Goal: Task Accomplishment & Management: Manage account settings

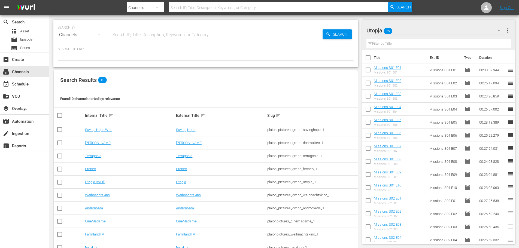
click at [423, 30] on div "Utopja 75" at bounding box center [435, 30] width 139 height 15
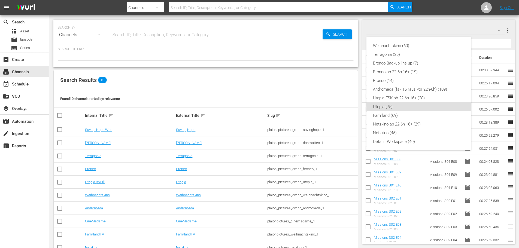
click at [472, 17] on div "Weihnachtskino (60) Terragonia (26) Bronco Backup line up (7) Bronco ab 22-6h 1…" at bounding box center [259, 124] width 519 height 248
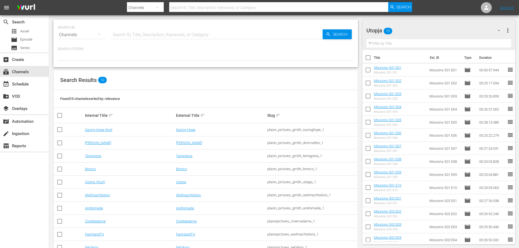
click at [431, 29] on div "Utopja 75" at bounding box center [435, 30] width 139 height 15
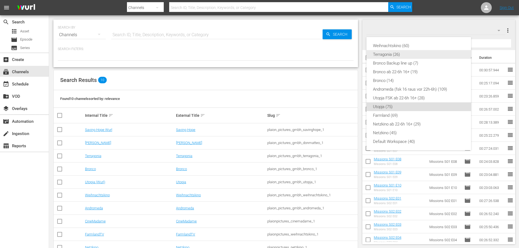
click at [398, 55] on div "Terragonia (26)" at bounding box center [418, 54] width 91 height 9
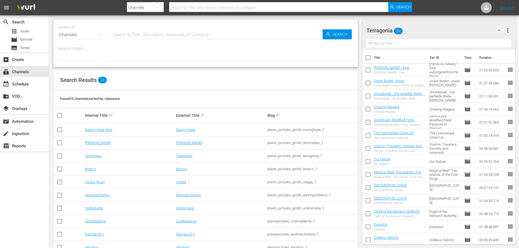
click at [452, 32] on div "Terragonia 26" at bounding box center [435, 30] width 139 height 15
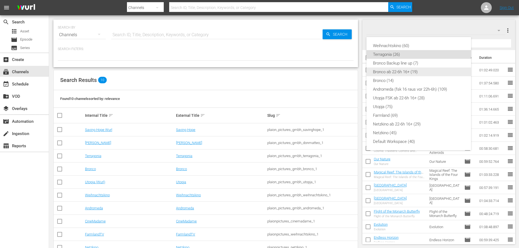
click at [393, 72] on div "Bronco ab 22-6h 16+ (19)" at bounding box center [418, 72] width 91 height 9
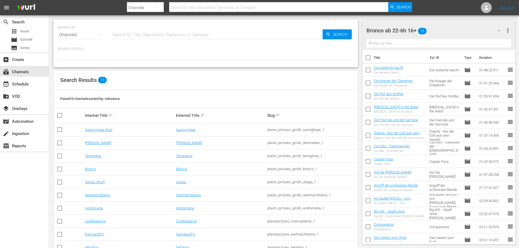
click at [449, 27] on div "Bronco ab 22-6h 16+ 19" at bounding box center [435, 30] width 139 height 15
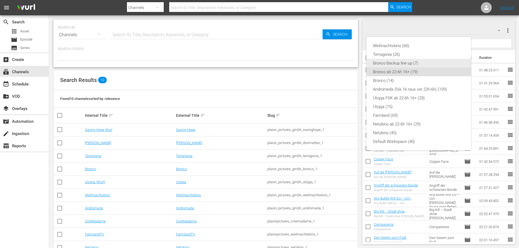
click at [403, 63] on div "Bronco Backup line up (7)" at bounding box center [418, 63] width 91 height 9
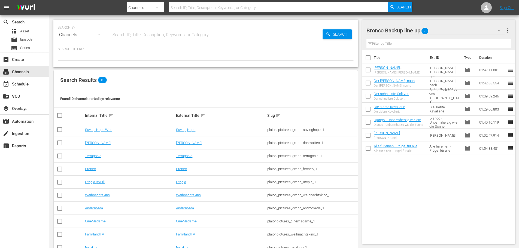
click at [454, 29] on div "Bronco Backup line up 7" at bounding box center [435, 30] width 139 height 15
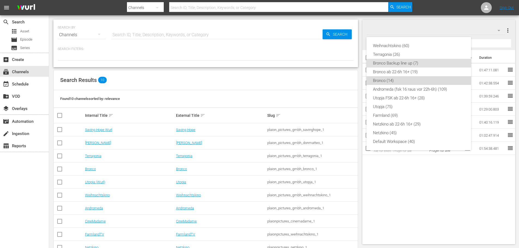
click at [403, 79] on div "Bronco (14)" at bounding box center [418, 80] width 91 height 9
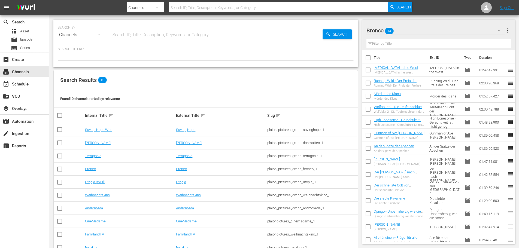
click at [442, 32] on div "Bronco 14" at bounding box center [435, 30] width 139 height 15
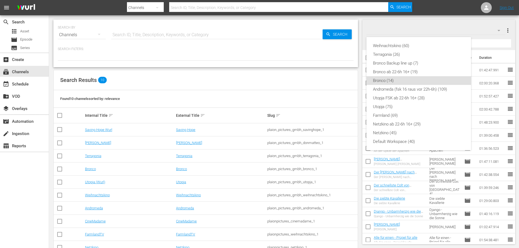
click at [414, 22] on div "Weihnachtskino (60) Terragonia (26) Bronco Backup line up (7) Bronco ab 22-6h 1…" at bounding box center [259, 124] width 519 height 248
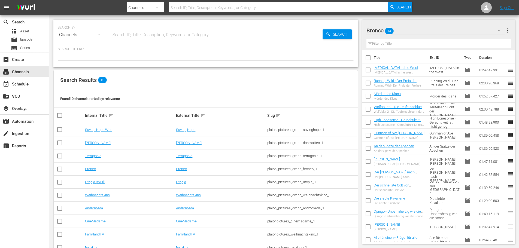
click at [496, 32] on icon "button" at bounding box center [498, 30] width 7 height 7
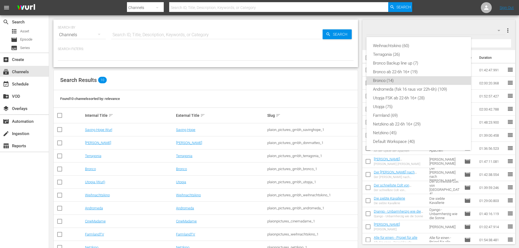
click at [407, 23] on div "Weihnachtskino (60) Terragonia (26) Bronco Backup line up (7) Bronco ab 22-6h 1…" at bounding box center [259, 124] width 519 height 248
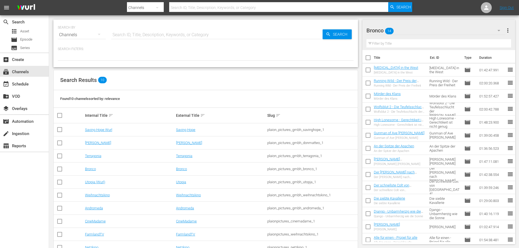
click at [369, 56] on input "checkbox" at bounding box center [367, 58] width 11 height 11
checkbox input "true"
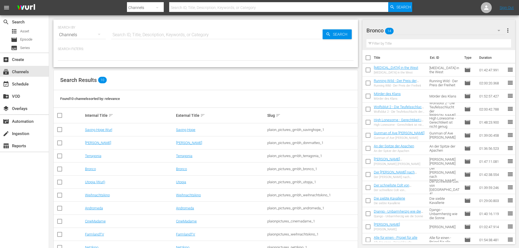
checkbox input "true"
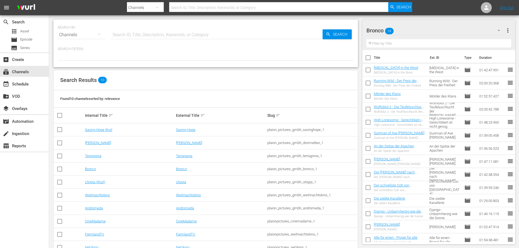
checkbox input "true"
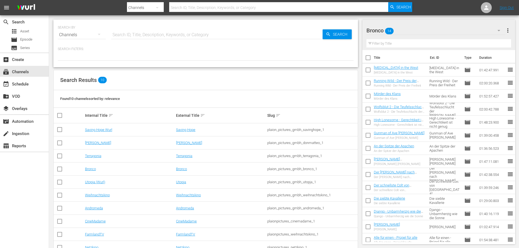
checkbox input "true"
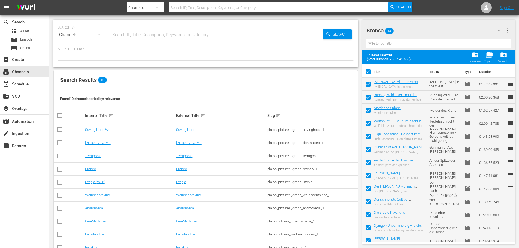
click at [369, 72] on input "checkbox" at bounding box center [367, 72] width 11 height 11
checkbox input "false"
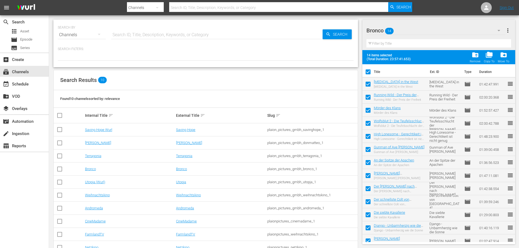
checkbox input "false"
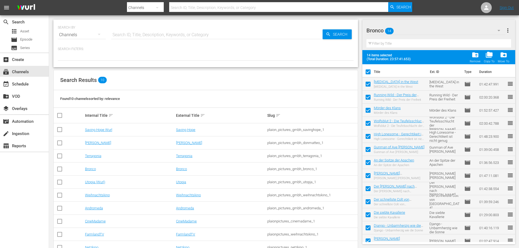
checkbox input "false"
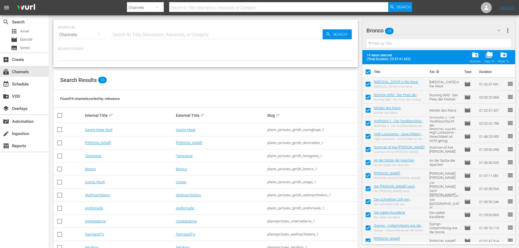
checkbox input "false"
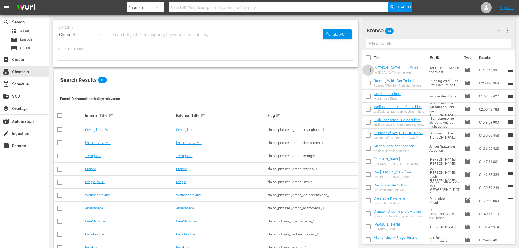
click at [369, 71] on input "checkbox" at bounding box center [367, 70] width 11 height 11
checkbox input "true"
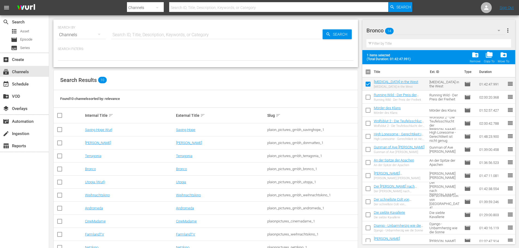
click at [369, 97] on input "checkbox" at bounding box center [367, 98] width 11 height 11
checkbox input "true"
click at [367, 112] on input "checkbox" at bounding box center [367, 111] width 11 height 11
checkbox input "true"
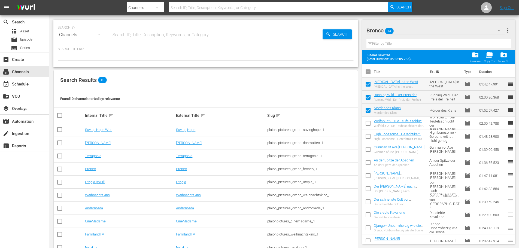
click at [368, 125] on input "checkbox" at bounding box center [367, 124] width 11 height 11
checkbox input "true"
click at [368, 135] on input "checkbox" at bounding box center [367, 137] width 11 height 11
checkbox input "true"
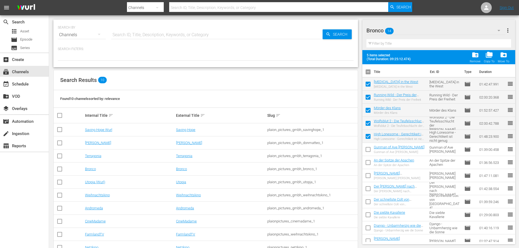
click at [369, 152] on input "checkbox" at bounding box center [367, 150] width 11 height 11
checkbox input "true"
click at [368, 166] on input "checkbox" at bounding box center [367, 163] width 11 height 11
checkbox input "true"
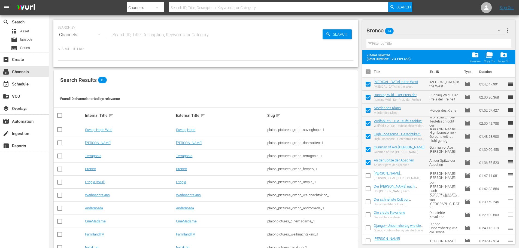
click at [369, 176] on input "checkbox" at bounding box center [367, 176] width 11 height 11
checkbox input "true"
click at [369, 192] on input "checkbox" at bounding box center [367, 189] width 11 height 11
checkbox input "true"
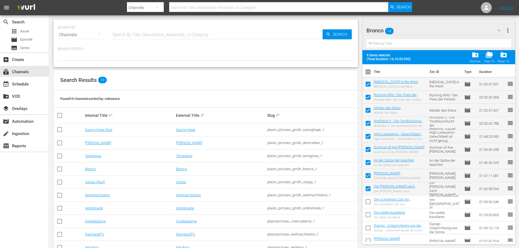
click at [370, 202] on input "checkbox" at bounding box center [367, 202] width 11 height 11
checkbox input "true"
click at [368, 218] on input "checkbox" at bounding box center [367, 215] width 11 height 11
checkbox input "true"
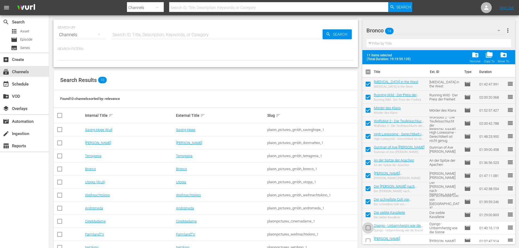
click at [367, 226] on input "checkbox" at bounding box center [367, 228] width 11 height 11
checkbox input "true"
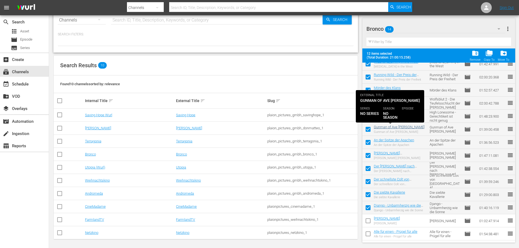
scroll to position [16, 0]
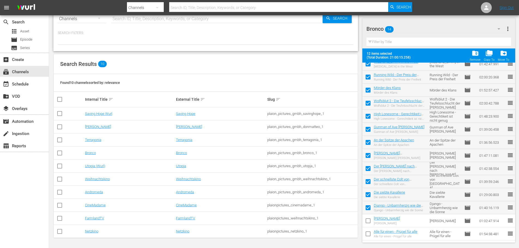
click at [367, 222] on input "checkbox" at bounding box center [367, 221] width 11 height 11
checkbox input "true"
click at [366, 234] on input "checkbox" at bounding box center [367, 234] width 11 height 11
checkbox input "true"
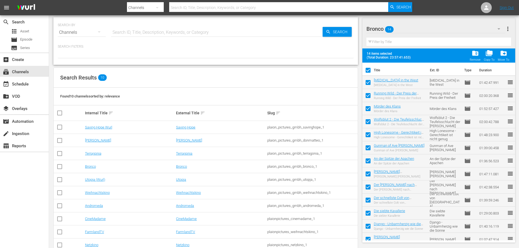
scroll to position [0, 0]
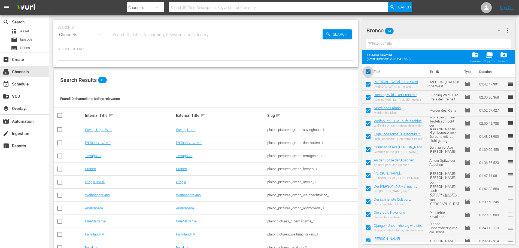
click at [368, 73] on input "checkbox" at bounding box center [367, 72] width 11 height 11
checkbox input "false"
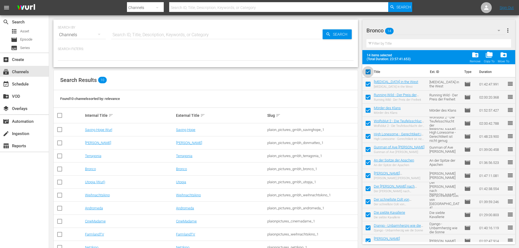
checkbox input "false"
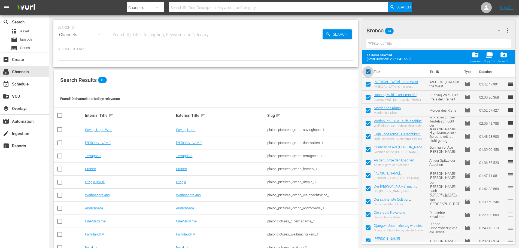
checkbox input "false"
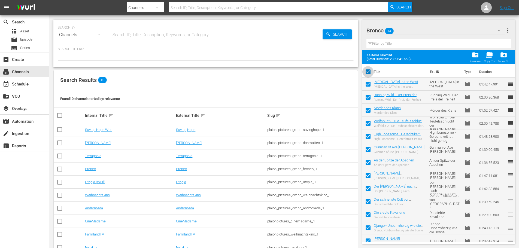
checkbox input "false"
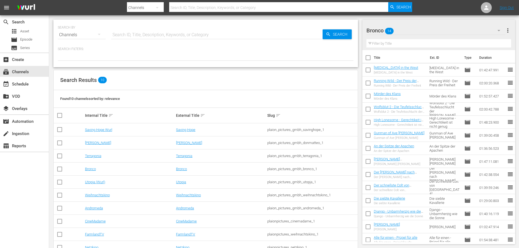
click at [478, 31] on div "Bronco 14" at bounding box center [435, 30] width 139 height 15
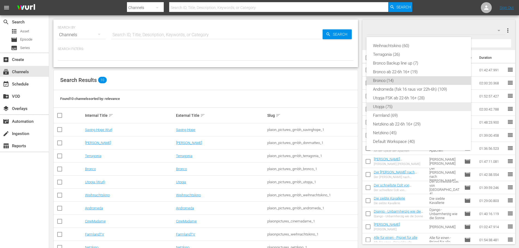
click at [381, 105] on div "Utopja (75)" at bounding box center [418, 106] width 91 height 9
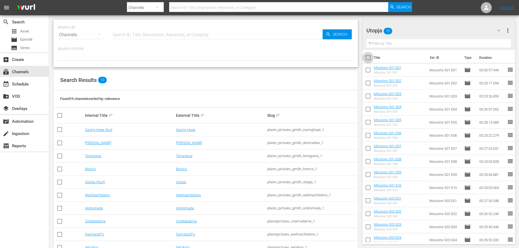
click at [368, 56] on input "checkbox" at bounding box center [367, 58] width 11 height 11
checkbox input "true"
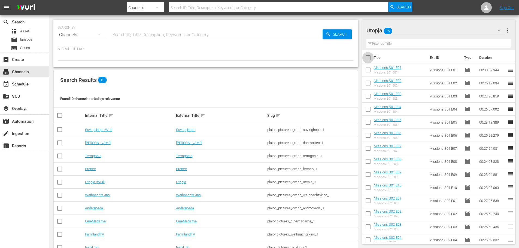
checkbox input "true"
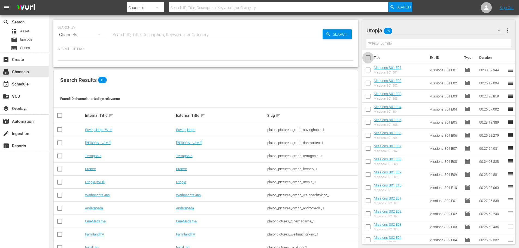
checkbox input "true"
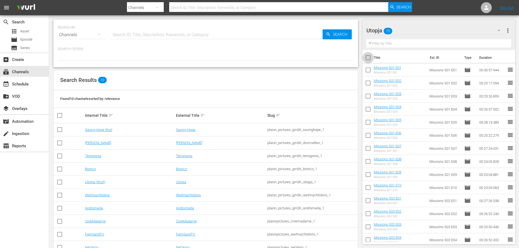
checkbox input "true"
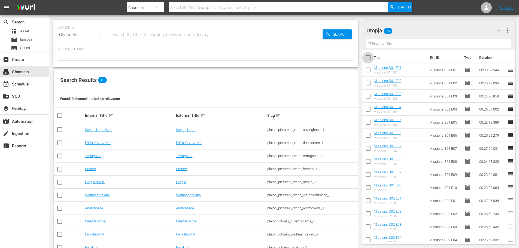
checkbox input "true"
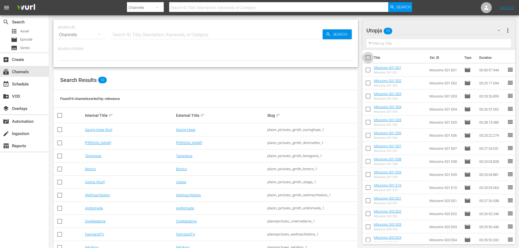
checkbox input "true"
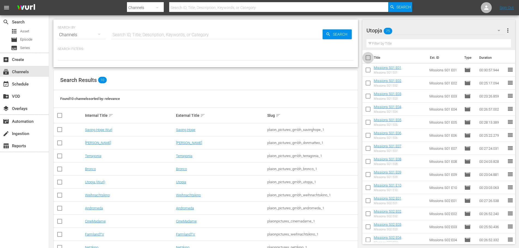
checkbox input "true"
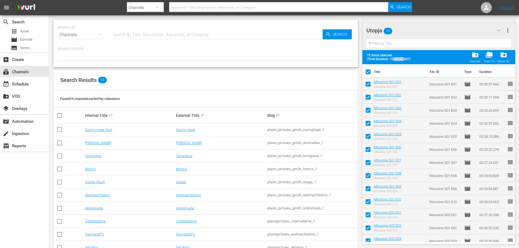
drag, startPoint x: 393, startPoint y: 59, endPoint x: 404, endPoint y: 60, distance: 10.9
click at [404, 60] on span "(Total Duration: 10:52:22.607)" at bounding box center [389, 59] width 46 height 4
drag, startPoint x: 390, startPoint y: 59, endPoint x: 393, endPoint y: 60, distance: 3.6
click at [393, 60] on span "(Total Duration: 10:52:22.607)" at bounding box center [389, 59] width 46 height 4
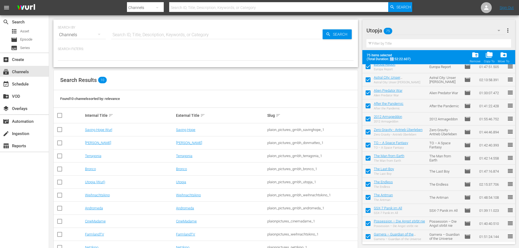
scroll to position [816, 0]
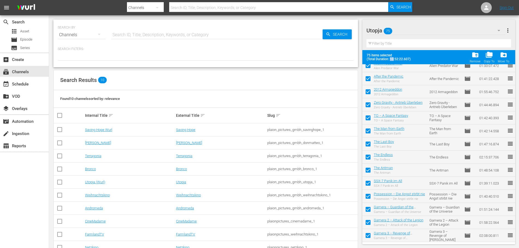
click at [394, 59] on span "(Total Duration: 10:52:22.607)" at bounding box center [389, 59] width 46 height 4
click at [395, 59] on span "(Total Duration: 10:52:22.607)" at bounding box center [389, 59] width 46 height 4
drag, startPoint x: 394, startPoint y: 59, endPoint x: 397, endPoint y: 58, distance: 3.6
click at [397, 58] on span "(Total Duration: 10:52:22.607)" at bounding box center [389, 59] width 46 height 4
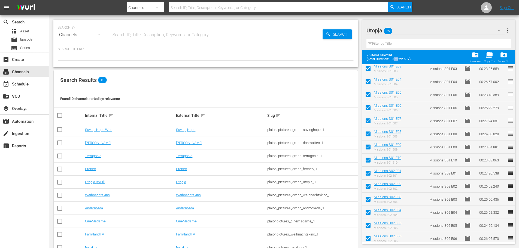
scroll to position [0, 0]
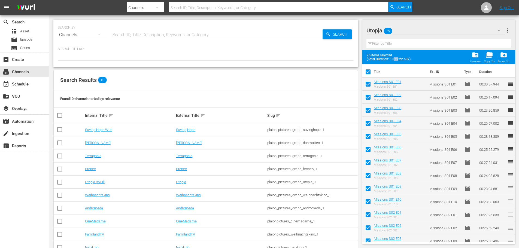
click at [369, 73] on input "checkbox" at bounding box center [367, 72] width 11 height 11
checkbox input "false"
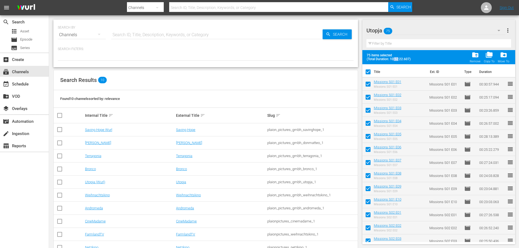
checkbox input "false"
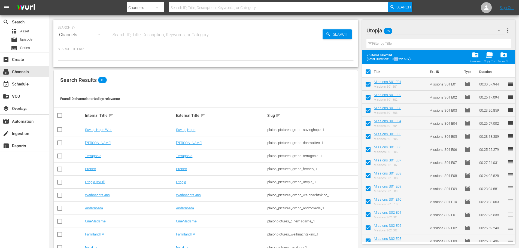
checkbox input "false"
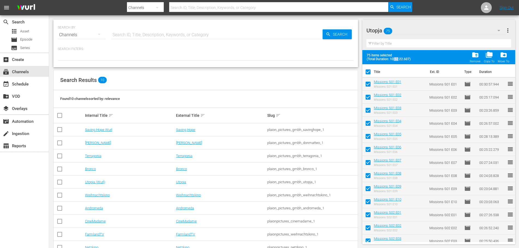
checkbox input "false"
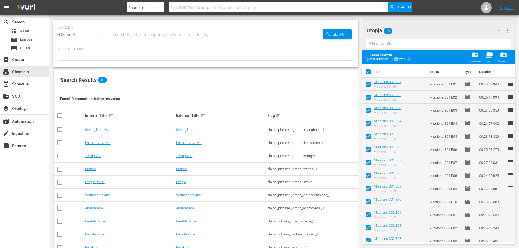
checkbox input "false"
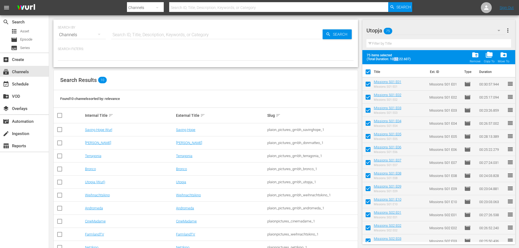
checkbox input "false"
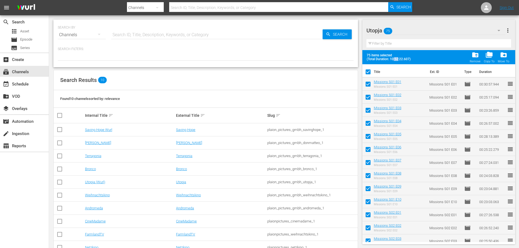
checkbox input "false"
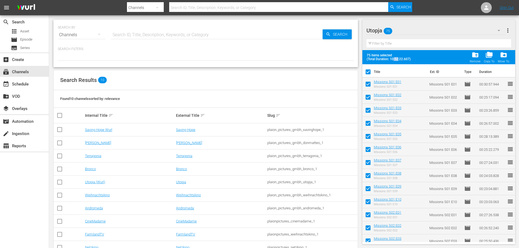
checkbox input "false"
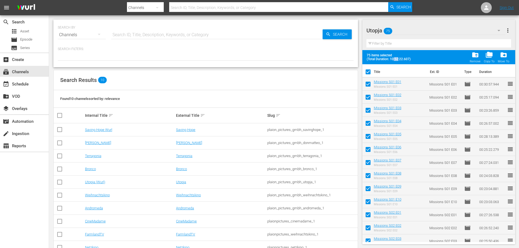
checkbox input "false"
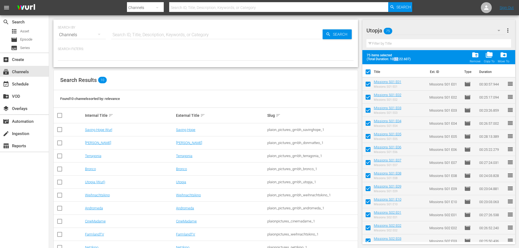
checkbox input "false"
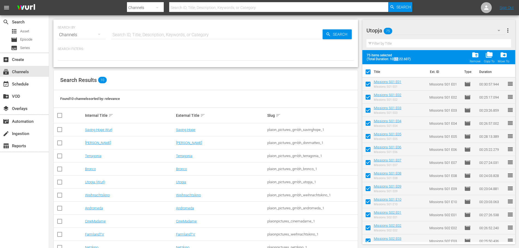
checkbox input "false"
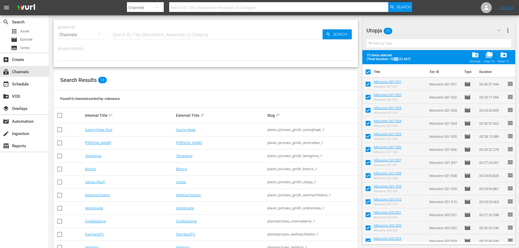
checkbox input "false"
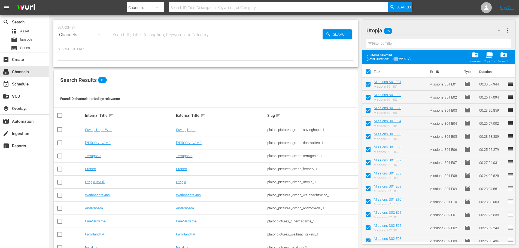
checkbox input "false"
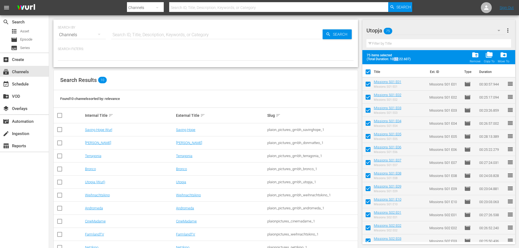
checkbox input "false"
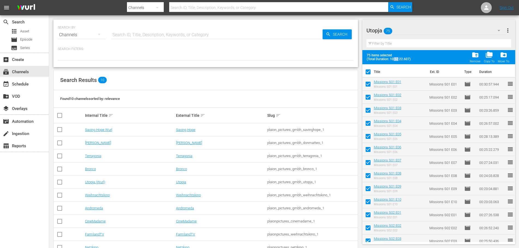
checkbox input "false"
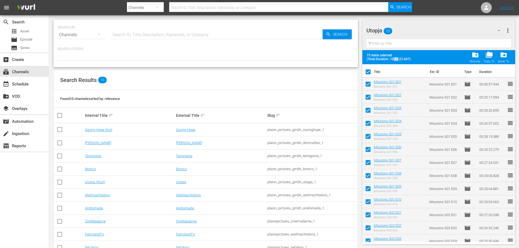
checkbox input "false"
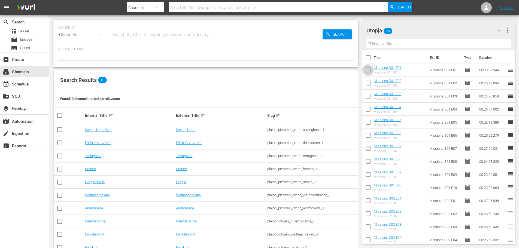
click at [369, 69] on input "checkbox" at bounding box center [367, 70] width 11 height 11
checkbox input "true"
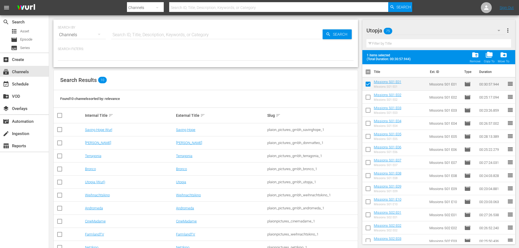
click at [368, 96] on input "checkbox" at bounding box center [367, 98] width 11 height 11
checkbox input "true"
click at [367, 111] on input "checkbox" at bounding box center [367, 111] width 11 height 11
checkbox input "true"
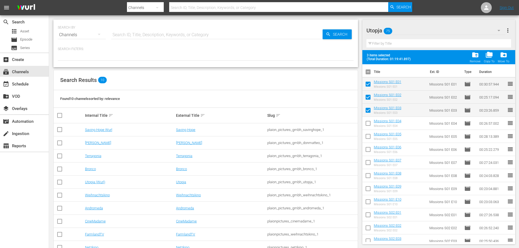
click at [369, 123] on input "checkbox" at bounding box center [367, 124] width 11 height 11
checkbox input "true"
click at [369, 72] on input "checkbox" at bounding box center [367, 72] width 11 height 11
checkbox input "true"
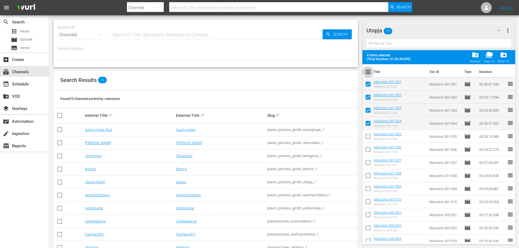
checkbox input "true"
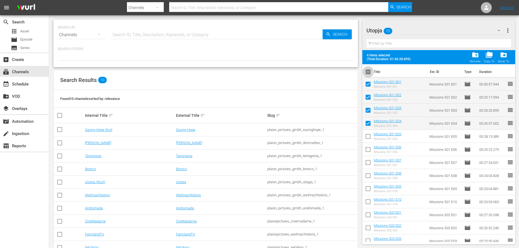
checkbox input "true"
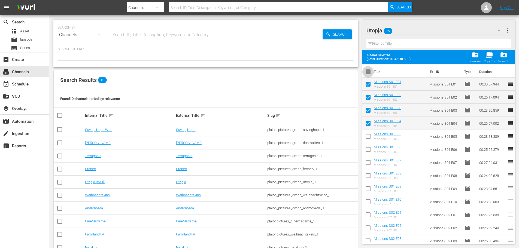
checkbox input "true"
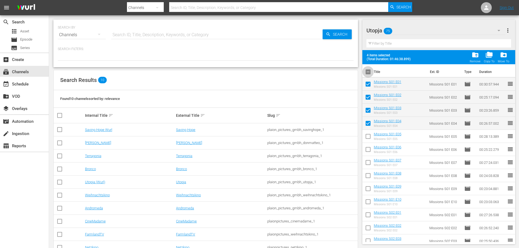
checkbox input "true"
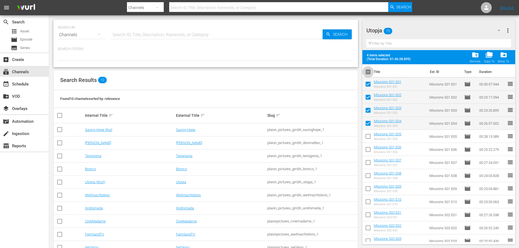
checkbox input "true"
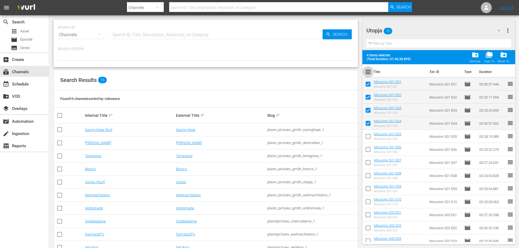
checkbox input "true"
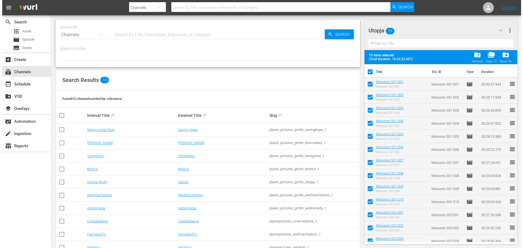
scroll to position [82, 0]
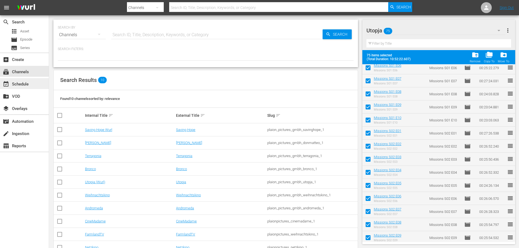
click at [16, 83] on div "event_available Schedule" at bounding box center [15, 83] width 30 height 5
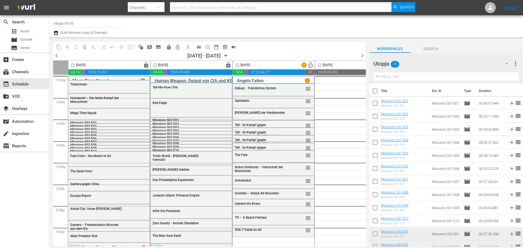
click at [360, 56] on span "chevron_right" at bounding box center [362, 55] width 7 height 7
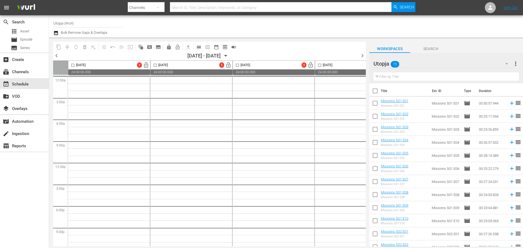
click at [360, 57] on span "chevron_right" at bounding box center [362, 55] width 7 height 7
click at [71, 66] on input "checkbox" at bounding box center [73, 66] width 6 height 6
click at [374, 91] on input "checkbox" at bounding box center [374, 91] width 11 height 11
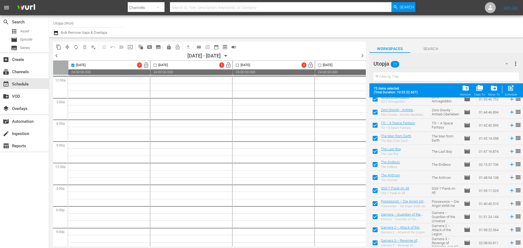
scroll to position [844, 0]
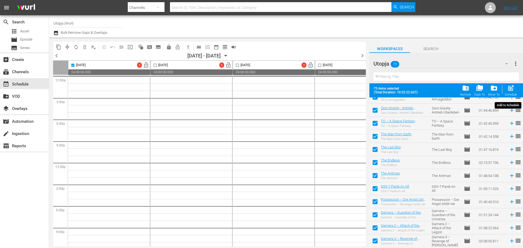
click at [509, 88] on span "post_add" at bounding box center [510, 87] width 7 height 7
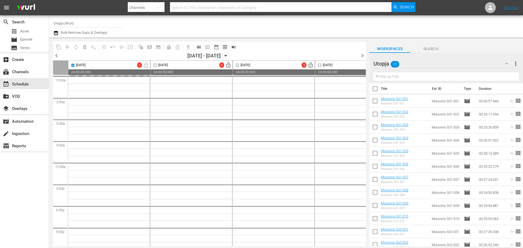
scroll to position [0, 0]
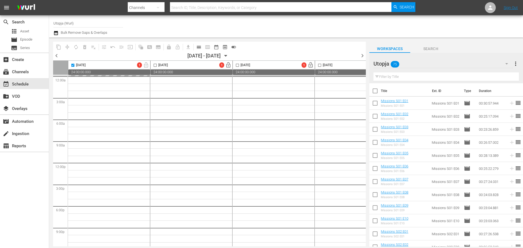
click at [375, 92] on input "checkbox" at bounding box center [374, 91] width 11 height 11
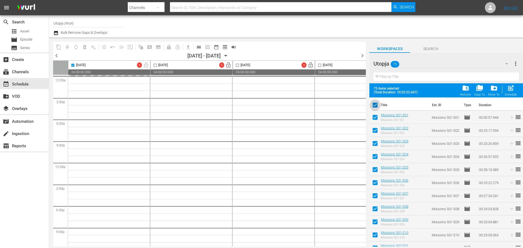
click at [375, 105] on input "checkbox" at bounding box center [374, 105] width 11 height 11
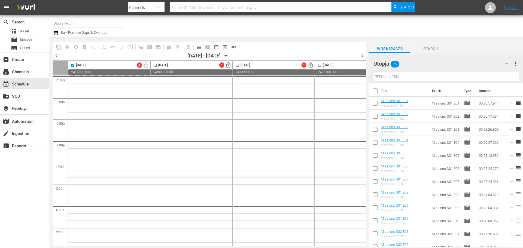
click at [152, 26] on div "Channel Title Utopja (Wurl) Bulk Remove Gaps & Overlaps" at bounding box center [180, 27] width 254 height 20
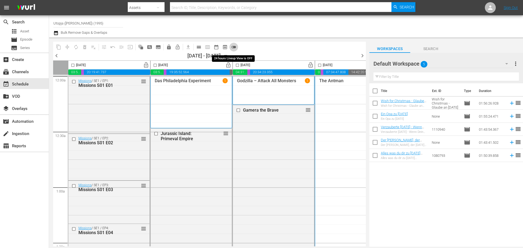
click at [236, 48] on span "toggle_off" at bounding box center [233, 46] width 5 height 5
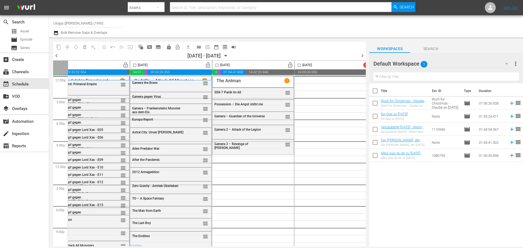
scroll to position [0, 108]
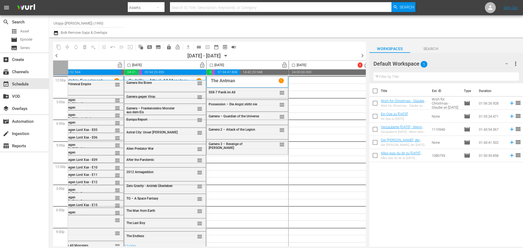
click at [227, 56] on icon "button" at bounding box center [226, 55] width 2 height 1
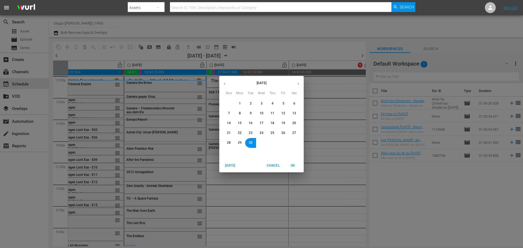
click at [257, 24] on div "September 2025 Sun Mon Tue Wed Thu Fri Sat 31 1 2 3 4 5 6 7 8 9 10 11 12 13 14 …" at bounding box center [261, 124] width 523 height 248
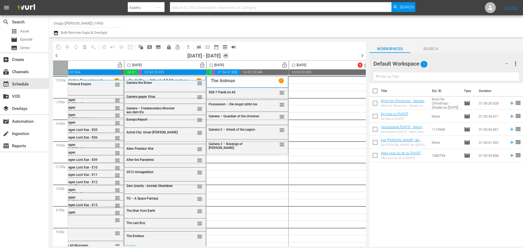
click at [229, 56] on icon "button" at bounding box center [226, 56] width 6 height 6
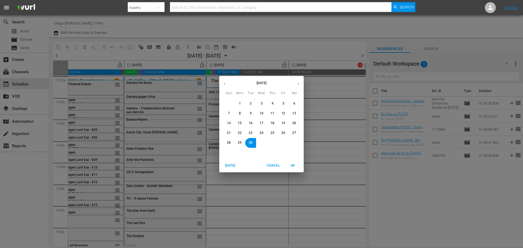
click at [297, 83] on icon "button" at bounding box center [298, 84] width 4 height 4
click at [283, 105] on span "3" at bounding box center [283, 103] width 2 height 5
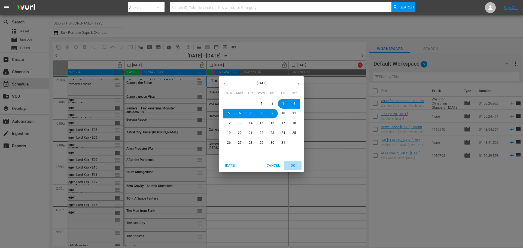
click at [295, 166] on span "OK" at bounding box center [292, 166] width 13 height 6
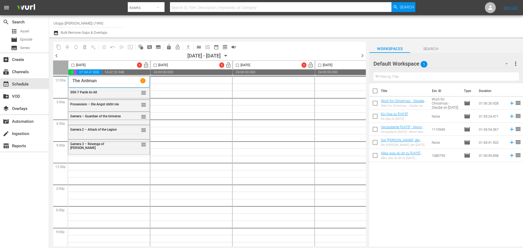
click at [234, 48] on span "toggle_on" at bounding box center [233, 46] width 5 height 5
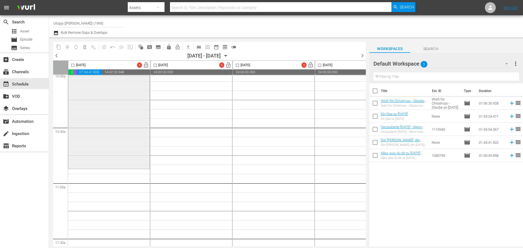
scroll to position [1116, 0]
click at [72, 65] on input "checkbox" at bounding box center [73, 66] width 6 height 6
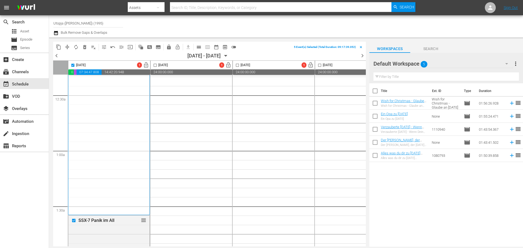
scroll to position [0, 0]
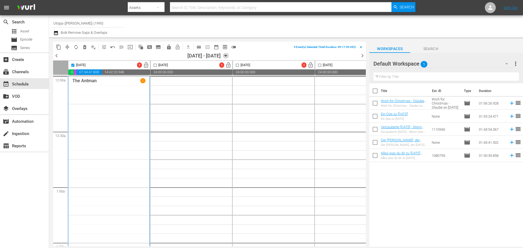
click at [229, 57] on icon "button" at bounding box center [226, 56] width 6 height 6
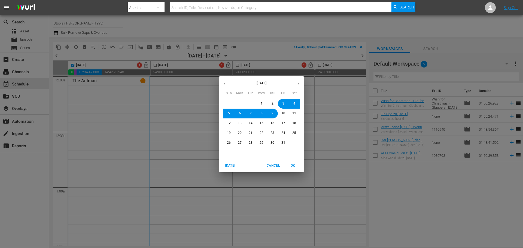
click at [224, 85] on icon "button" at bounding box center [224, 84] width 4 height 4
click at [231, 145] on button "28" at bounding box center [229, 143] width 10 height 10
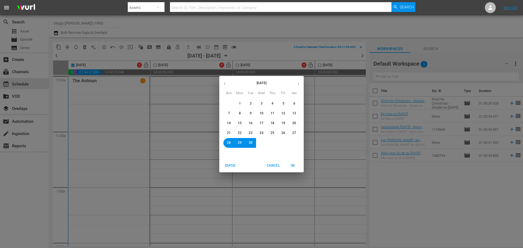
click at [299, 166] on span "OK" at bounding box center [292, 166] width 13 height 6
checkbox input "false"
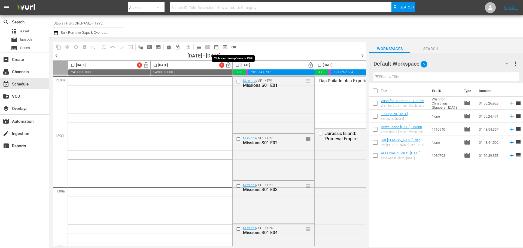
click at [235, 45] on span "toggle_off" at bounding box center [233, 46] width 5 height 5
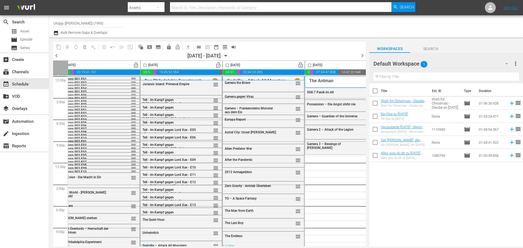
scroll to position [0, 152]
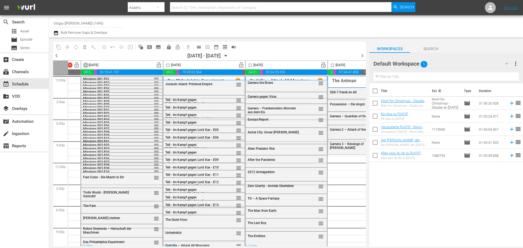
click at [88, 65] on input "checkbox" at bounding box center [86, 66] width 6 height 6
checkbox input "true"
click at [170, 66] on input "checkbox" at bounding box center [168, 66] width 6 height 6
checkbox input "true"
click at [249, 65] on input "checkbox" at bounding box center [250, 66] width 6 height 6
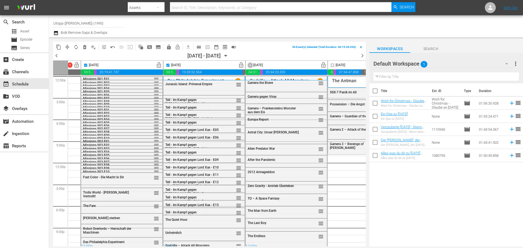
checkbox input "true"
click at [333, 66] on input "checkbox" at bounding box center [332, 66] width 6 height 6
checkbox input "true"
click at [475, 67] on div "Default Workspace 5" at bounding box center [442, 63] width 139 height 15
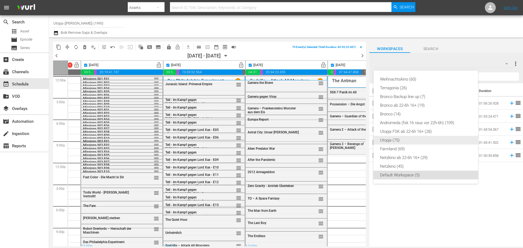
click at [408, 141] on div "Utopja (75)" at bounding box center [425, 140] width 91 height 9
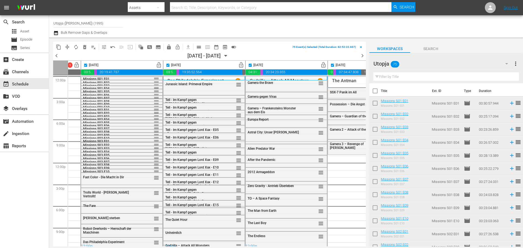
click at [433, 64] on div "Utopja 75" at bounding box center [442, 63] width 139 height 15
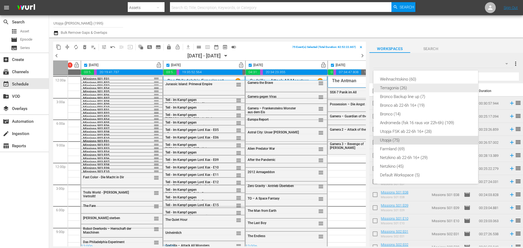
click at [403, 88] on div "Terragonia (26)" at bounding box center [425, 88] width 91 height 9
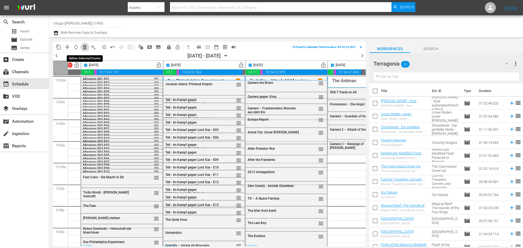
click at [85, 46] on span "delete_forever_outlined" at bounding box center [84, 46] width 5 height 5
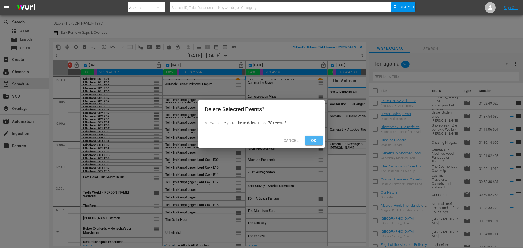
click at [318, 141] on button "Ok" at bounding box center [313, 141] width 17 height 10
checkbox input "false"
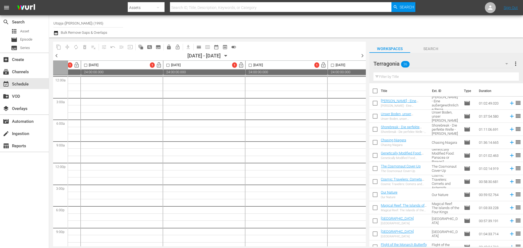
click at [56, 58] on span "chevron_left" at bounding box center [56, 55] width 7 height 7
click at [57, 53] on span "chevron_left" at bounding box center [56, 55] width 7 height 7
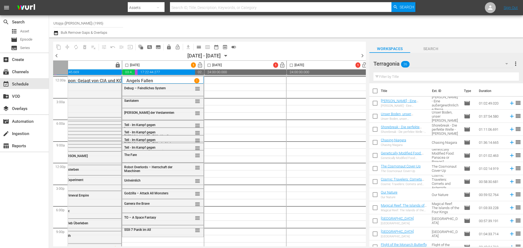
scroll to position [0, 280]
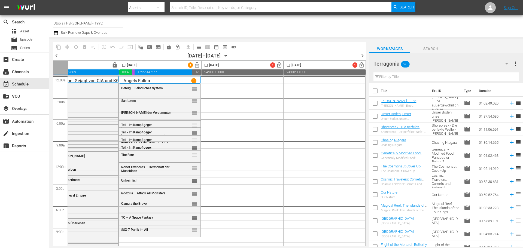
click at [448, 65] on div "Terragonia 26" at bounding box center [442, 63] width 139 height 15
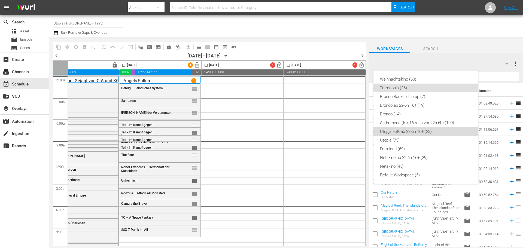
click at [408, 131] on div "Utopja FSK ab 22-6h 16+ (28)" at bounding box center [425, 131] width 91 height 9
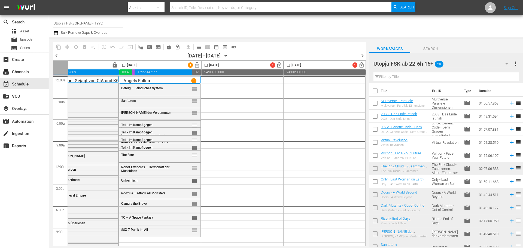
click at [379, 102] on input "checkbox" at bounding box center [374, 104] width 11 height 11
checkbox input "true"
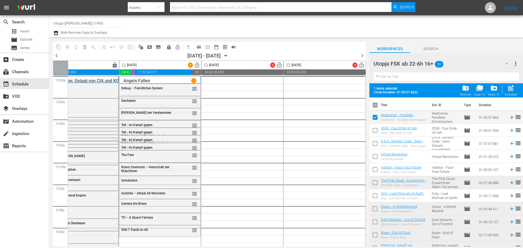
click at [377, 129] on input "checkbox" at bounding box center [374, 131] width 11 height 11
checkbox input "true"
click at [375, 146] on input "checkbox" at bounding box center [374, 144] width 11 height 11
checkbox input "true"
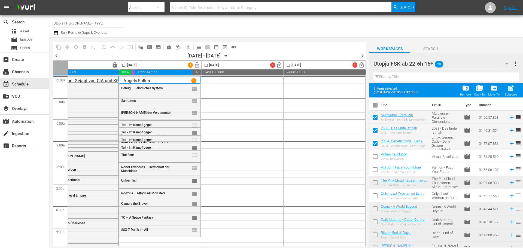
click at [124, 66] on input "checkbox" at bounding box center [124, 66] width 6 height 6
checkbox input "true"
click at [513, 88] on span "post_add" at bounding box center [510, 87] width 7 height 7
checkbox input "false"
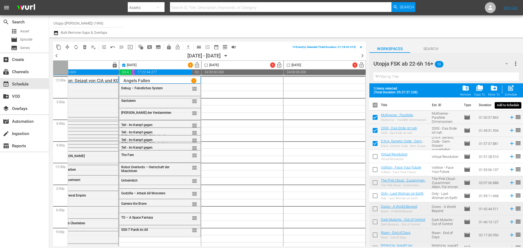
checkbox input "false"
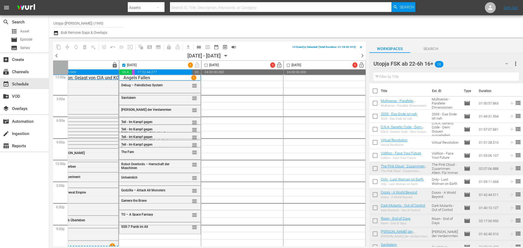
scroll to position [5, 280]
click at [366, 30] on div at bounding box center [412, 27] width 211 height 20
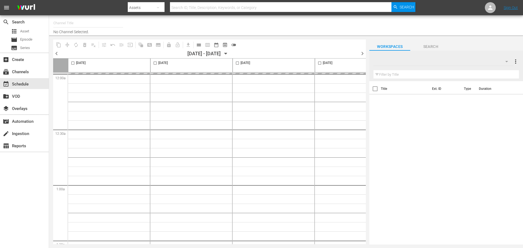
type input "Utopja ([PERSON_NAME]) (1995)"
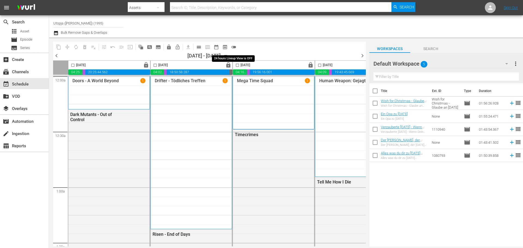
click at [231, 46] on span "toggle_off" at bounding box center [233, 46] width 5 height 5
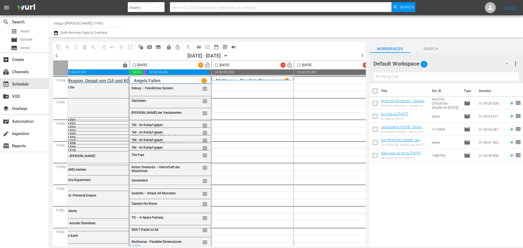
scroll to position [0, 280]
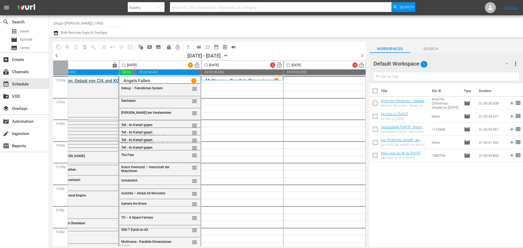
click at [468, 64] on div "Default Workspace 5" at bounding box center [442, 63] width 139 height 15
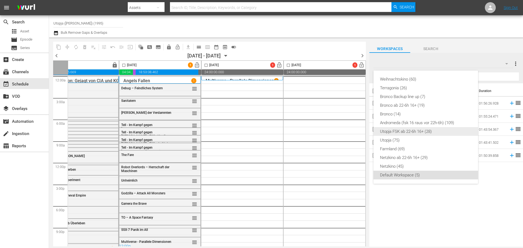
click at [410, 132] on div "Utopja FSK ab 22-6h 16+ (28)" at bounding box center [425, 131] width 91 height 9
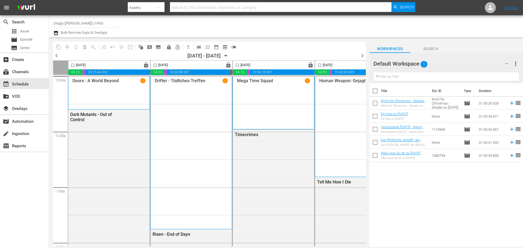
click at [482, 61] on div "Default Workspace 5" at bounding box center [442, 63] width 139 height 15
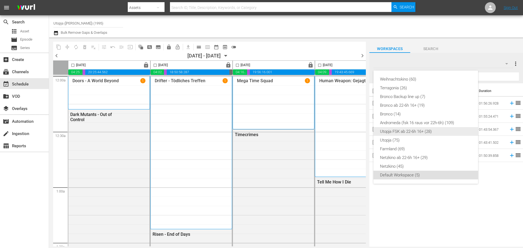
click at [403, 132] on div "Utopja FSK ab 22-6h 16+ (28)" at bounding box center [425, 131] width 91 height 9
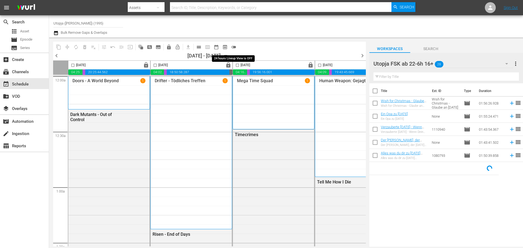
click at [236, 49] on span "toggle_off" at bounding box center [233, 46] width 5 height 5
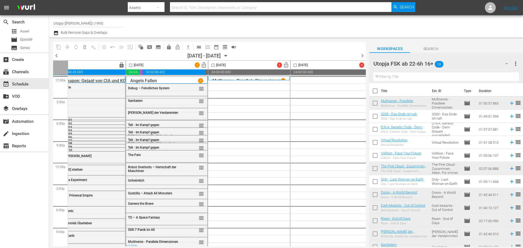
scroll to position [0, 280]
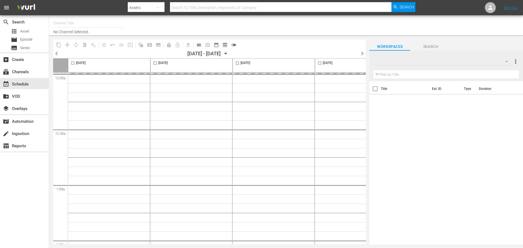
type input "Utopja (Wurl) (1995)"
click at [500, 65] on button "button" at bounding box center [506, 61] width 13 height 13
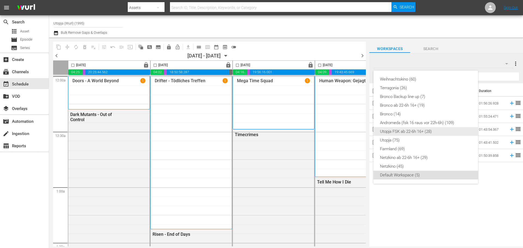
click at [408, 134] on div "Utopja FSK ab 22-6h 16+ (28)" at bounding box center [425, 131] width 91 height 9
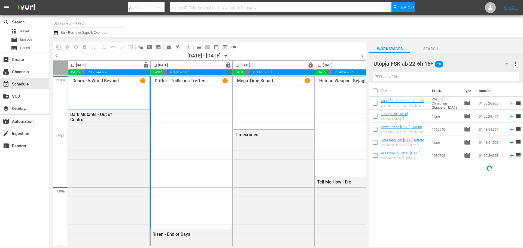
click at [233, 46] on span "toggle_off" at bounding box center [233, 46] width 5 height 5
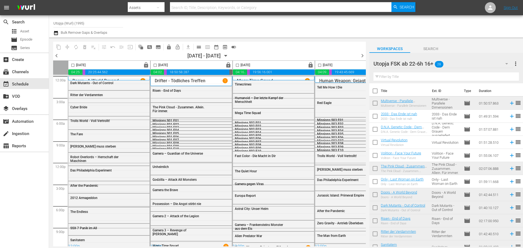
click at [374, 117] on input "checkbox" at bounding box center [374, 117] width 11 height 11
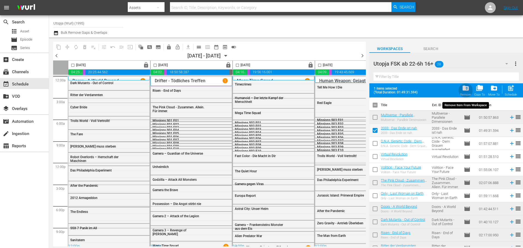
click at [465, 90] on span "folder_delete" at bounding box center [465, 87] width 7 height 7
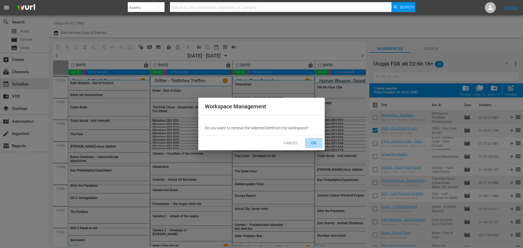
click at [313, 143] on span "OK" at bounding box center [313, 143] width 9 height 7
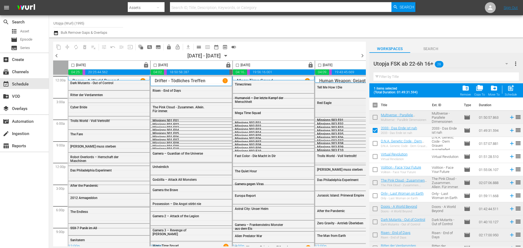
checkbox input "false"
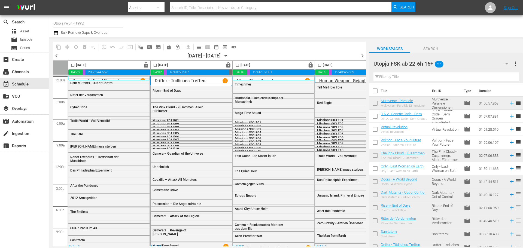
click at [264, 27] on div "Channel Title Utopja (Wurl) (1995) Bulk Remove Gaps & Overlaps" at bounding box center [180, 27] width 254 height 20
click at [423, 26] on div at bounding box center [412, 27] width 211 height 20
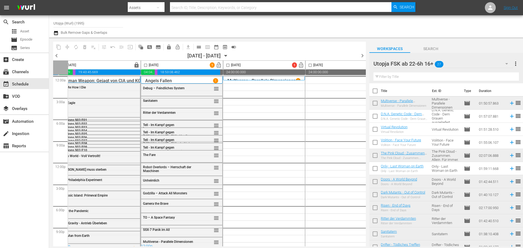
scroll to position [0, 259]
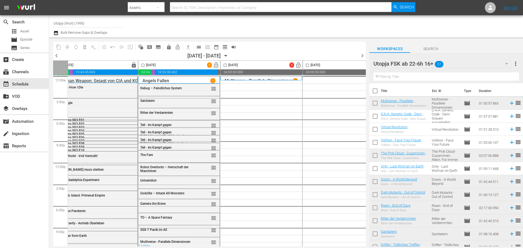
click at [376, 115] on input "checkbox" at bounding box center [374, 117] width 11 height 11
checkbox input "true"
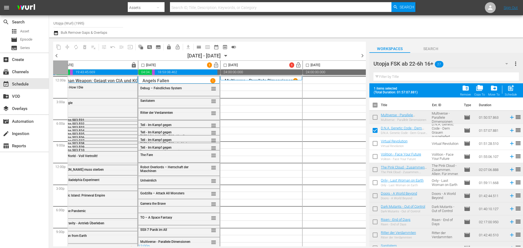
click at [376, 143] on input "checkbox" at bounding box center [374, 144] width 11 height 11
checkbox input "true"
click at [223, 64] on input "checkbox" at bounding box center [225, 66] width 6 height 6
checkbox input "true"
click at [507, 88] on div "post_add Schedule" at bounding box center [511, 90] width 12 height 12
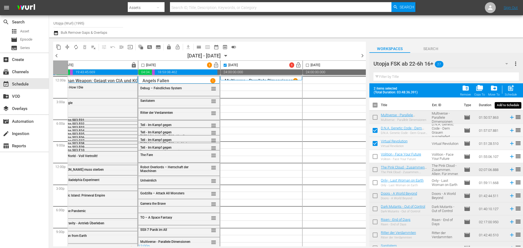
checkbox input "false"
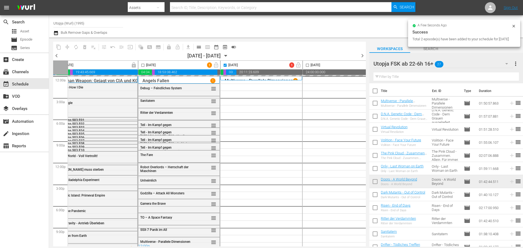
checkbox input "false"
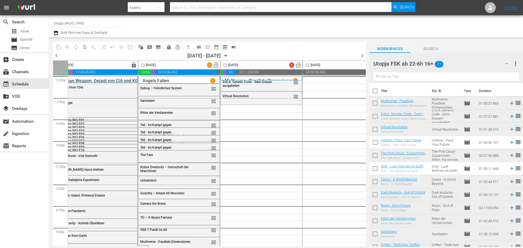
click at [375, 169] on input "checkbox" at bounding box center [374, 169] width 11 height 11
checkbox input "true"
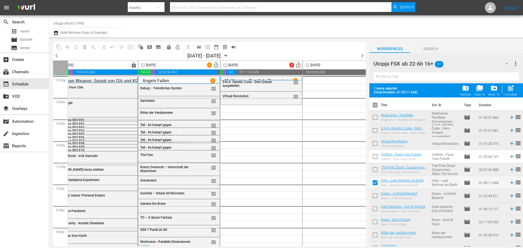
click at [225, 65] on input "checkbox" at bounding box center [225, 66] width 6 height 6
checkbox input "true"
click at [513, 88] on span "post_add" at bounding box center [510, 87] width 7 height 7
checkbox input "false"
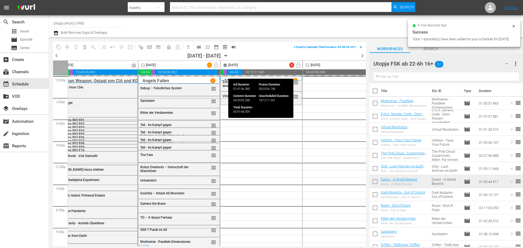
checkbox input "false"
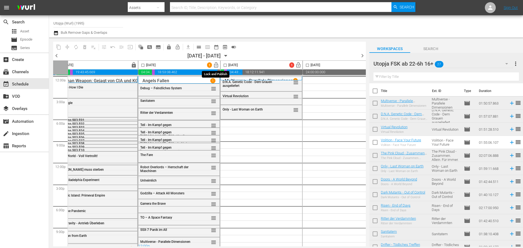
click at [216, 65] on span "lock_open" at bounding box center [216, 65] width 6 height 6
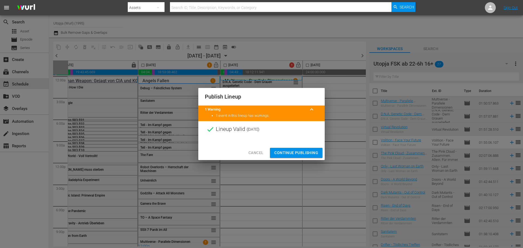
click at [296, 154] on span "Continue Publishing" at bounding box center [296, 152] width 44 height 7
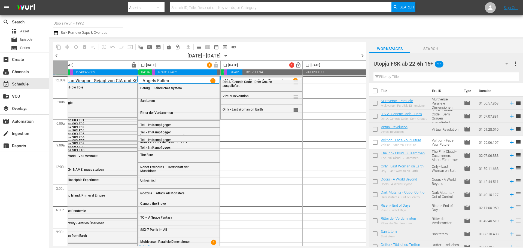
click at [469, 63] on div "Utopja FSK ab 22-6h 16+ 27" at bounding box center [442, 63] width 139 height 15
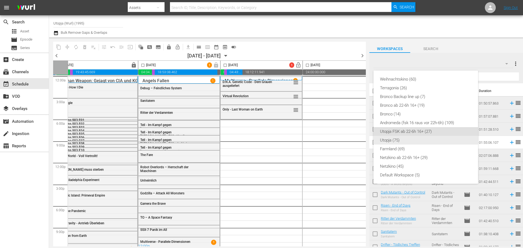
click at [395, 141] on div "Utopja (75)" at bounding box center [425, 140] width 91 height 9
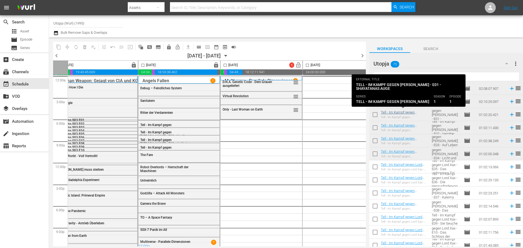
scroll to position [554, 0]
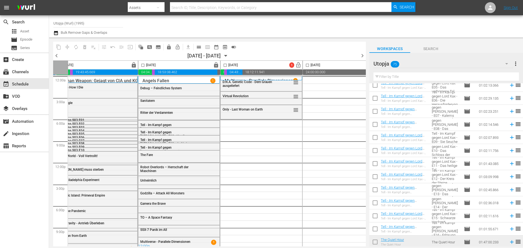
click at [372, 111] on input "checkbox" at bounding box center [374, 112] width 11 height 11
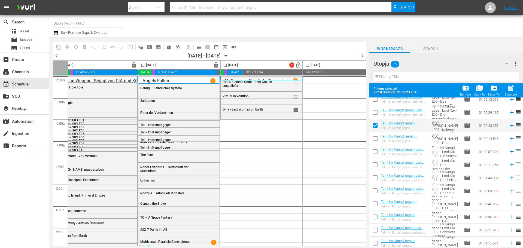
click at [375, 124] on input "checkbox" at bounding box center [374, 126] width 11 height 11
checkbox input "false"
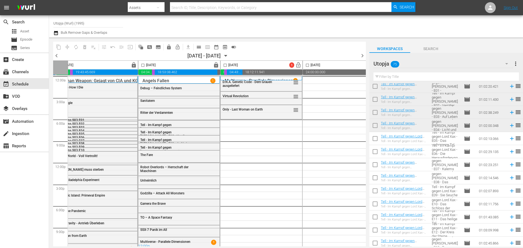
scroll to position [499, 0]
click at [373, 140] on input "checkbox" at bounding box center [374, 140] width 11 height 11
checkbox input "true"
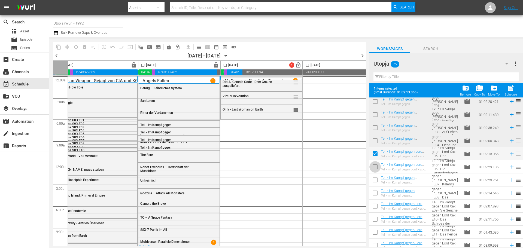
click at [375, 166] on input "checkbox" at bounding box center [374, 167] width 11 height 11
checkbox input "true"
click at [374, 179] on input "checkbox" at bounding box center [374, 180] width 11 height 11
checkbox input "true"
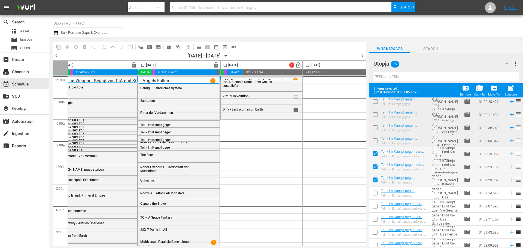
click at [376, 193] on input "checkbox" at bounding box center [374, 193] width 11 height 11
checkbox input "true"
click at [224, 66] on input "checkbox" at bounding box center [225, 66] width 6 height 6
checkbox input "true"
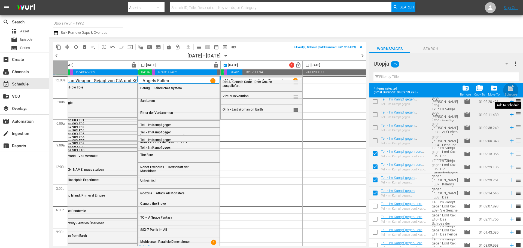
click at [510, 88] on span "post_add" at bounding box center [510, 87] width 7 height 7
checkbox input "false"
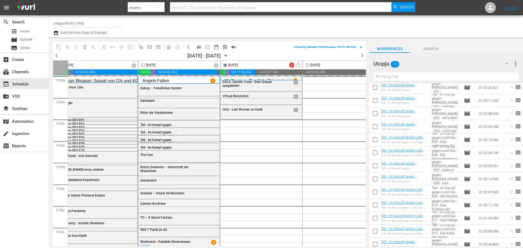
checkbox input "false"
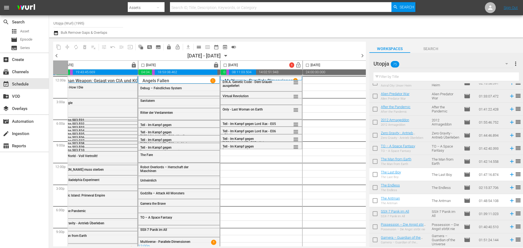
scroll to position [829, 0]
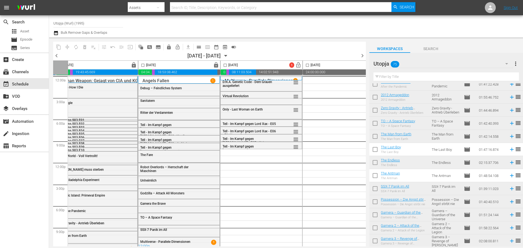
click at [372, 152] on input "checkbox" at bounding box center [374, 150] width 11 height 11
checkbox input "true"
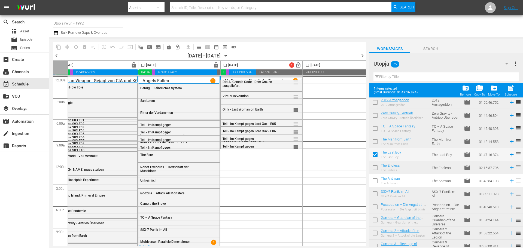
scroll to position [844, 0]
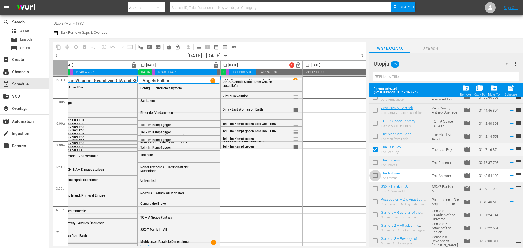
click at [375, 174] on input "checkbox" at bounding box center [374, 176] width 11 height 11
checkbox input "true"
click at [225, 65] on input "checkbox" at bounding box center [225, 66] width 6 height 6
checkbox input "true"
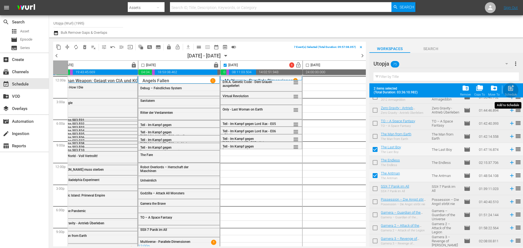
click at [510, 90] on span "post_add" at bounding box center [510, 87] width 7 height 7
checkbox input "false"
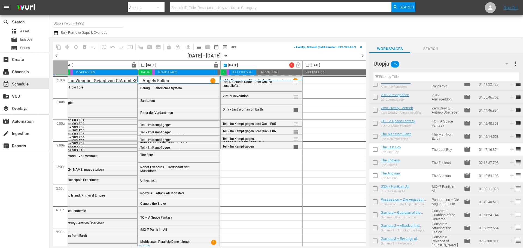
scroll to position [829, 0]
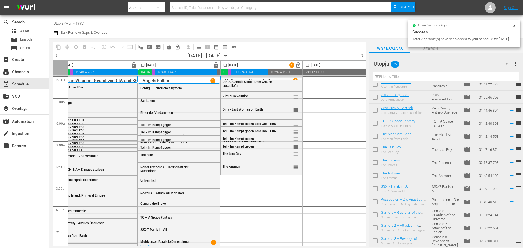
checkbox input "false"
click at [229, 55] on icon "button" at bounding box center [226, 56] width 6 height 6
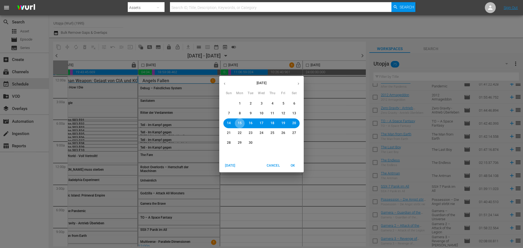
click at [240, 124] on span "15" at bounding box center [240, 123] width 4 height 5
click at [293, 167] on span "OK" at bounding box center [292, 166] width 13 height 6
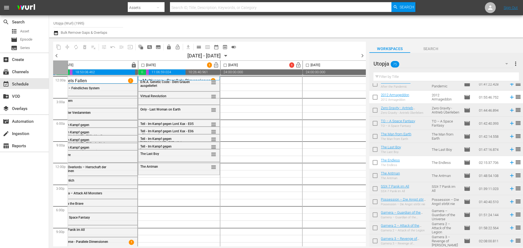
scroll to position [802, 0]
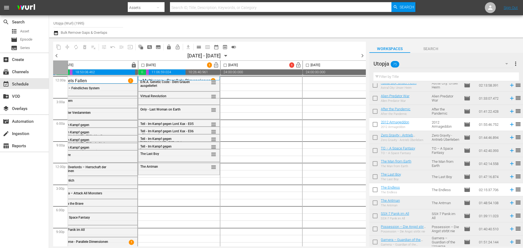
click at [375, 127] on input "checkbox" at bounding box center [374, 125] width 11 height 11
checkbox input "true"
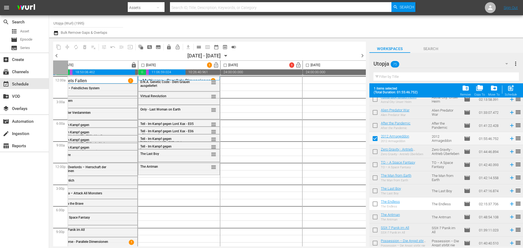
click at [375, 202] on input "checkbox" at bounding box center [374, 204] width 11 height 11
checkbox input "true"
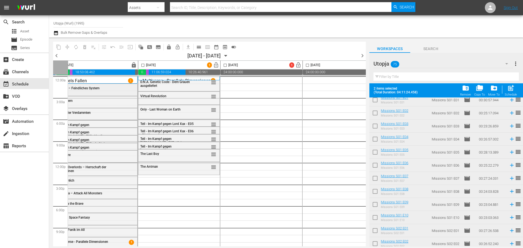
scroll to position [27, 0]
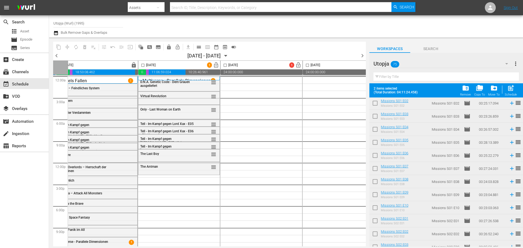
drag, startPoint x: 141, startPoint y: 63, endPoint x: 246, endPoint y: 84, distance: 106.9
click at [141, 63] on input "checkbox" at bounding box center [143, 66] width 6 height 6
checkbox input "true"
click at [513, 86] on span "post_add" at bounding box center [510, 87] width 7 height 7
checkbox input "false"
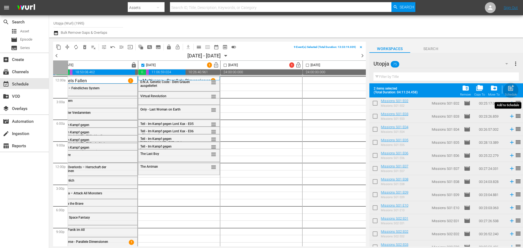
checkbox input "false"
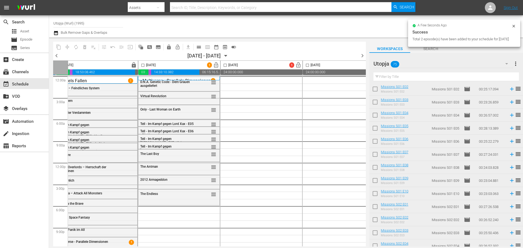
checkbox input "false"
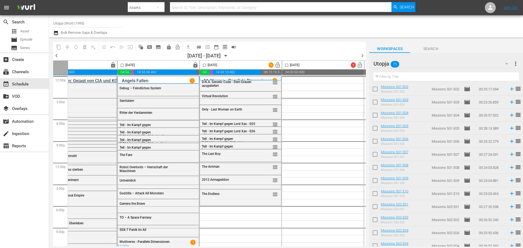
scroll to position [0, 193]
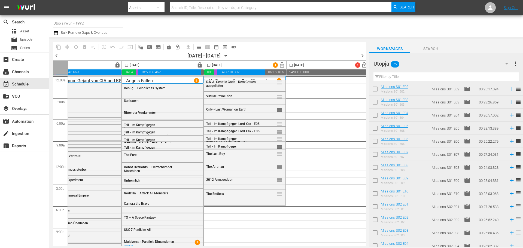
click at [229, 58] on icon "button" at bounding box center [226, 56] width 6 height 6
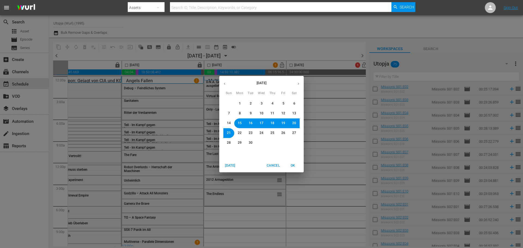
click at [250, 124] on span "16" at bounding box center [251, 123] width 4 height 5
click at [295, 167] on span "OK" at bounding box center [292, 166] width 13 height 6
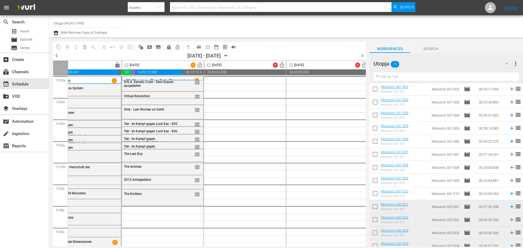
drag, startPoint x: 285, startPoint y: 242, endPoint x: 276, endPoint y: 244, distance: 9.2
click at [276, 244] on div "Tuesday, September 16th lock 04:16:33.501 00:12:51.771 19:56:16.001 00:00:00.00…" at bounding box center [209, 153] width 313 height 186
drag, startPoint x: 275, startPoint y: 244, endPoint x: 256, endPoint y: 244, distance: 18.8
click at [257, 245] on div "Tuesday, September 16th lock 04:16:33.501 00:12:51.771 19:56:16.001 00:00:00.00…" at bounding box center [209, 153] width 313 height 186
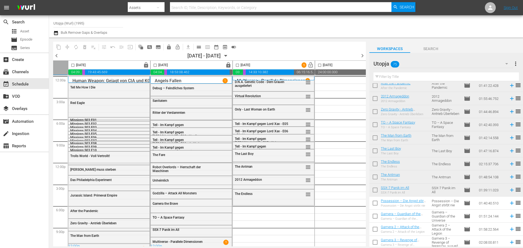
scroll to position [829, 0]
click at [373, 215] on input "checkbox" at bounding box center [374, 215] width 11 height 11
checkbox input "true"
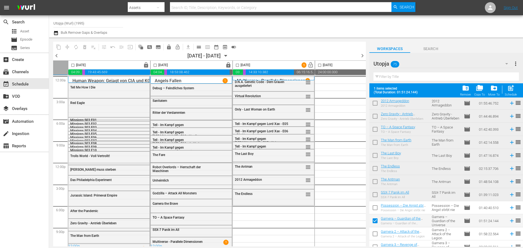
scroll to position [844, 0]
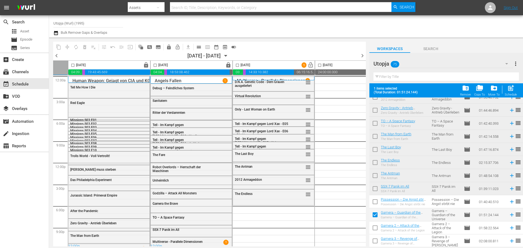
click at [377, 229] on input "checkbox" at bounding box center [374, 228] width 11 height 11
checkbox input "true"
click at [377, 241] on input "checkbox" at bounding box center [374, 241] width 11 height 11
checkbox input "true"
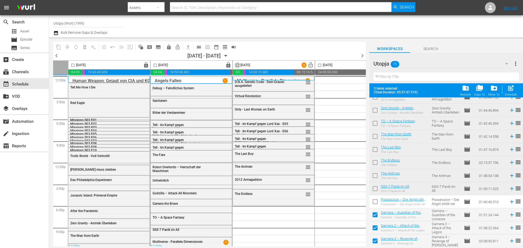
click at [239, 66] on input "checkbox" at bounding box center [237, 66] width 6 height 6
checkbox input "true"
click at [507, 90] on div "post_add Schedule" at bounding box center [511, 90] width 12 height 12
checkbox input "false"
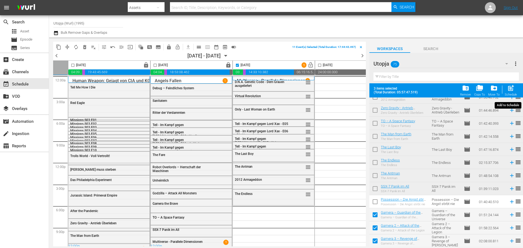
checkbox input "false"
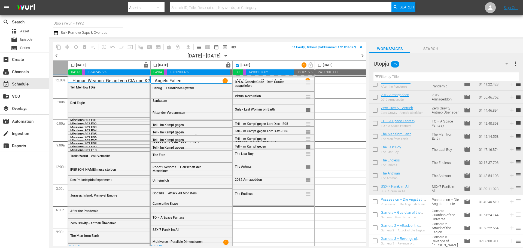
scroll to position [829, 0]
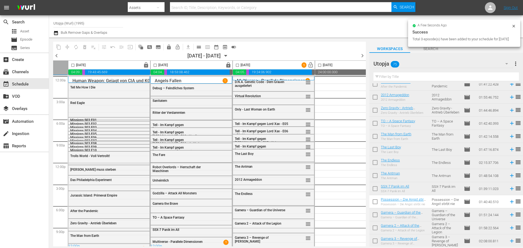
checkbox input "false"
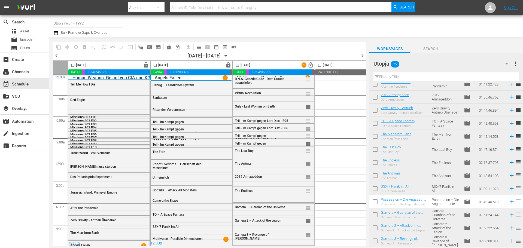
scroll to position [5, 82]
click at [304, 223] on div "Delete Event" at bounding box center [308, 221] width 43 height 7
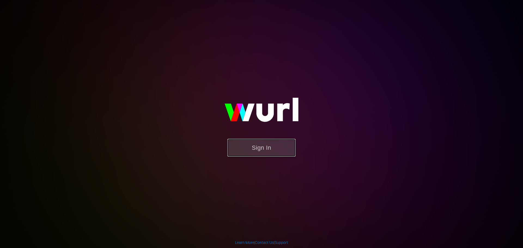
click at [250, 149] on button "Sign In" at bounding box center [261, 148] width 68 height 18
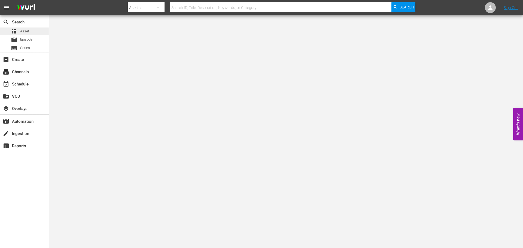
click at [27, 33] on span "Asset" at bounding box center [24, 31] width 9 height 5
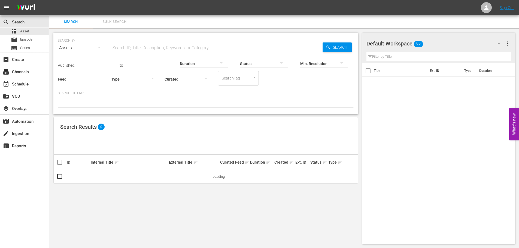
click at [184, 48] on input "text" at bounding box center [216, 47] width 211 height 13
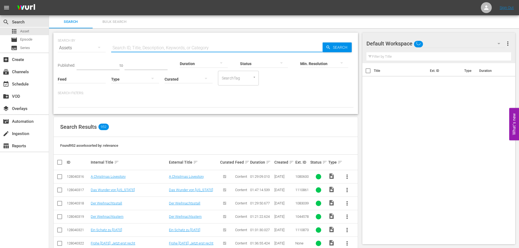
paste input "Farben der Liebe"
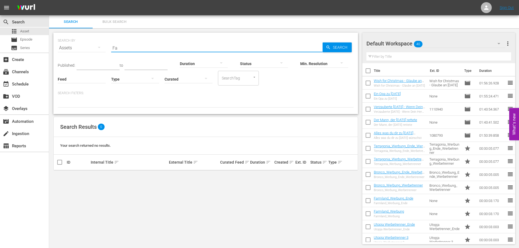
type input "F"
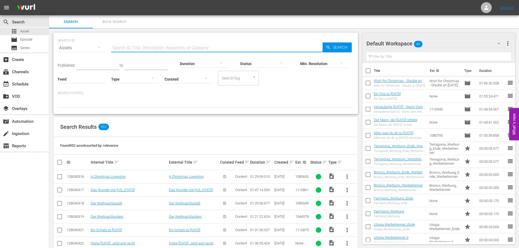
click at [183, 45] on input "text" at bounding box center [216, 47] width 211 height 13
paste input "Alien vs Zombies: The Dark Lurking"
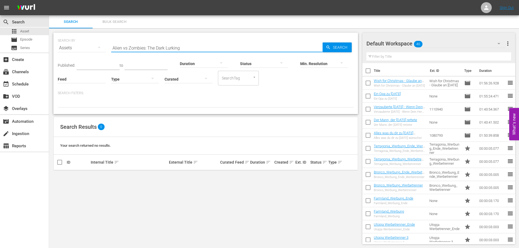
drag, startPoint x: 179, startPoint y: 49, endPoint x: 145, endPoint y: 51, distance: 34.9
click at [145, 51] on input "Alien vs Zombies: The Dark Lurking" at bounding box center [216, 47] width 211 height 13
click at [152, 47] on input "Alien vs Zombies" at bounding box center [216, 47] width 211 height 13
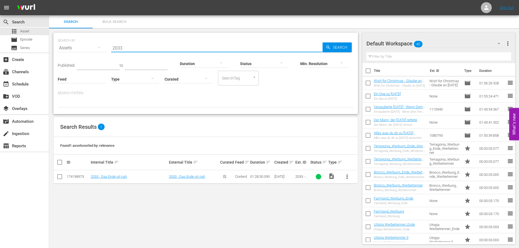
type input "2033"
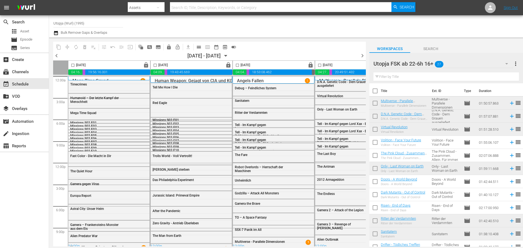
scroll to position [39, 0]
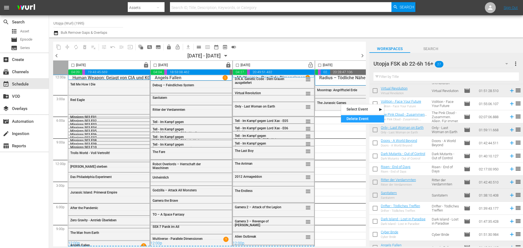
click at [357, 122] on div "Delete Event" at bounding box center [362, 118] width 43 height 7
click at [376, 171] on input "checkbox" at bounding box center [374, 169] width 11 height 11
checkbox input "true"
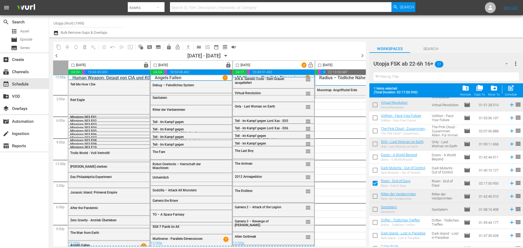
click at [319, 63] on input "checkbox" at bounding box center [319, 66] width 6 height 6
checkbox input "true"
click at [510, 92] on div "post_add Schedule" at bounding box center [511, 90] width 12 height 12
checkbox input "false"
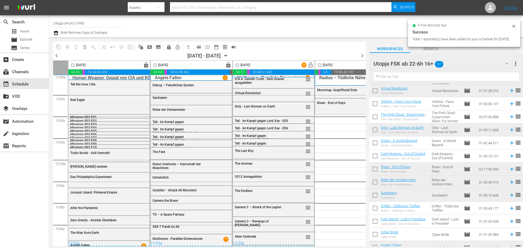
checkbox input "false"
click at [478, 65] on div "Utopja FSK ab 22-6h 16+ 27" at bounding box center [442, 63] width 139 height 15
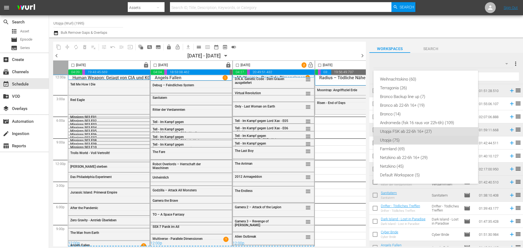
click at [396, 142] on div "Utopja (75)" at bounding box center [425, 140] width 91 height 9
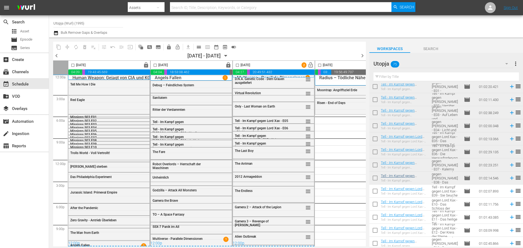
scroll to position [527, 0]
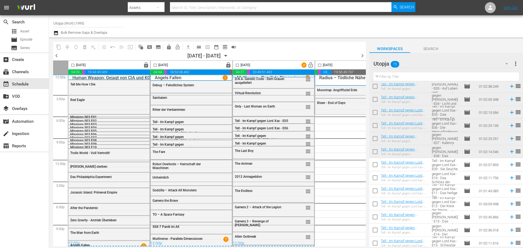
click at [376, 167] on input "checkbox" at bounding box center [374, 165] width 11 height 11
checkbox input "true"
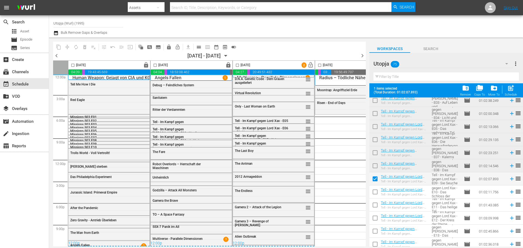
drag, startPoint x: 373, startPoint y: 191, endPoint x: 374, endPoint y: 204, distance: 13.1
click at [374, 191] on input "checkbox" at bounding box center [374, 192] width 11 height 11
checkbox input "true"
click at [374, 207] on input "checkbox" at bounding box center [374, 205] width 11 height 11
checkbox input "true"
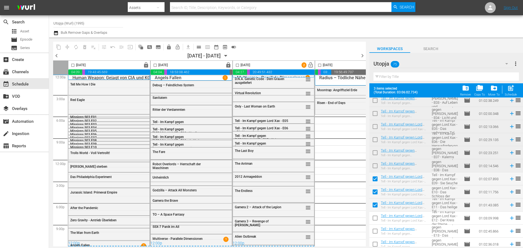
click at [374, 219] on input "checkbox" at bounding box center [374, 218] width 11 height 11
checkbox input "true"
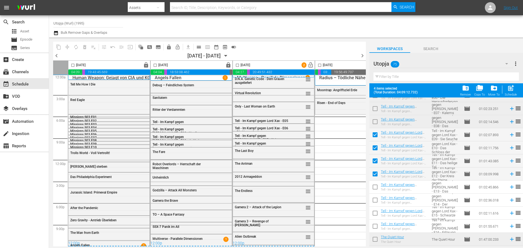
scroll to position [581, 0]
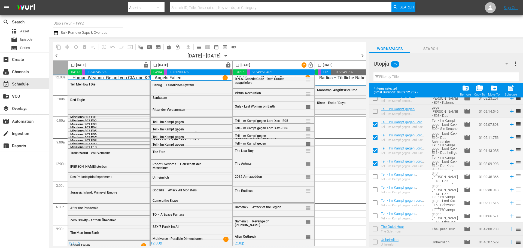
click at [319, 65] on input "checkbox" at bounding box center [319, 66] width 6 height 6
checkbox input "true"
click at [510, 90] on span "post_add" at bounding box center [510, 87] width 7 height 7
checkbox input "false"
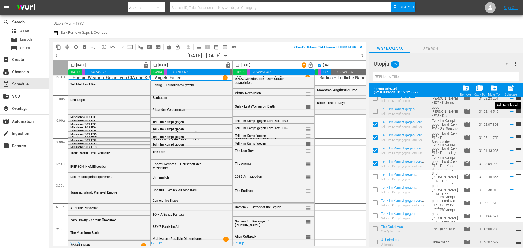
checkbox input "false"
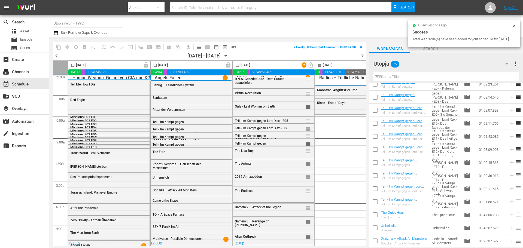
checkbox input "false"
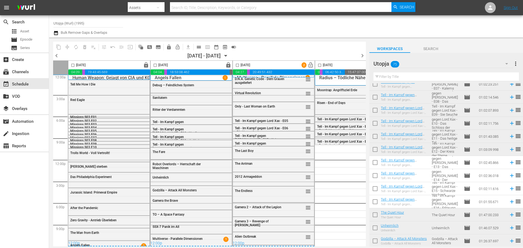
click at [468, 65] on div "Utopja 75" at bounding box center [442, 63] width 139 height 15
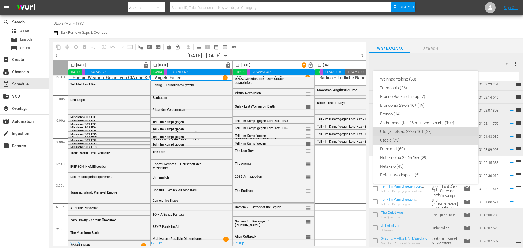
click at [407, 132] on div "Utopja FSK ab 22-6h 16+ (27)" at bounding box center [425, 131] width 91 height 9
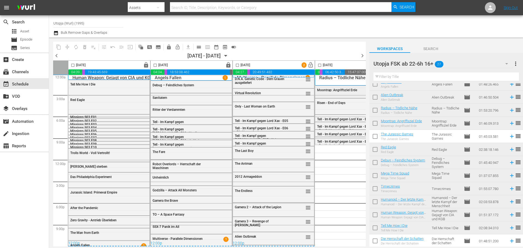
scroll to position [202, 0]
click at [312, 65] on span "lock_open" at bounding box center [310, 65] width 6 height 6
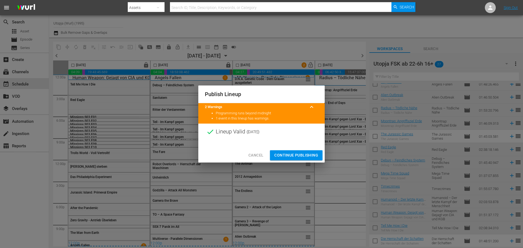
click at [298, 157] on span "Continue Publishing" at bounding box center [296, 155] width 44 height 7
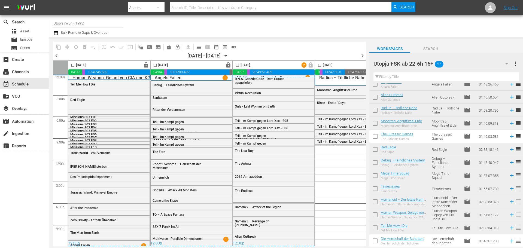
click at [465, 65] on div "Utopja FSK ab 22-6h 16+ 27" at bounding box center [442, 63] width 139 height 15
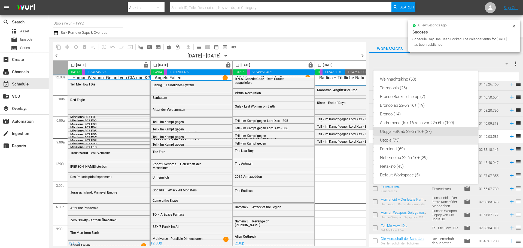
click at [404, 140] on div "Utopja (75)" at bounding box center [425, 140] width 91 height 9
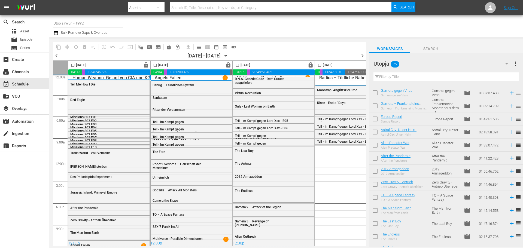
scroll to position [829, 0]
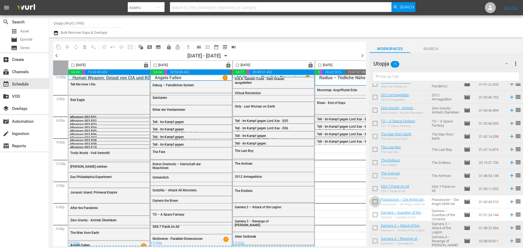
click at [377, 203] on input "checkbox" at bounding box center [374, 202] width 11 height 11
checkbox input "true"
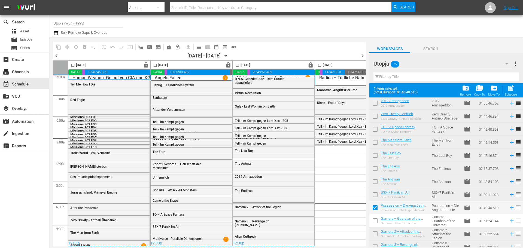
scroll to position [844, 0]
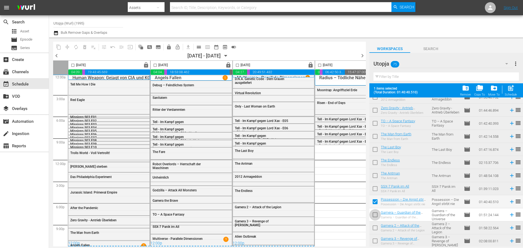
click at [372, 212] on input "checkbox" at bounding box center [374, 215] width 11 height 11
checkbox input "true"
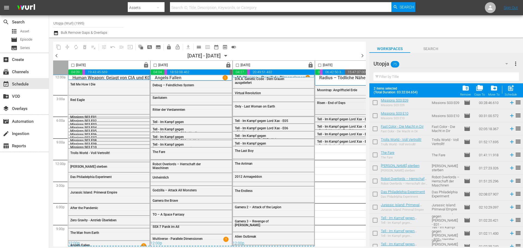
scroll to position [490, 0]
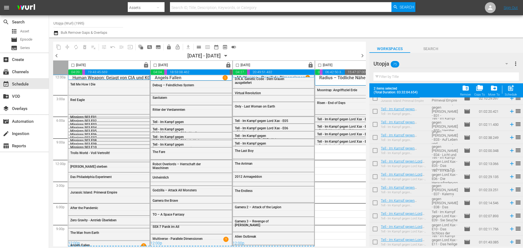
click at [321, 63] on input "checkbox" at bounding box center [319, 66] width 6 height 6
checkbox input "true"
click at [514, 88] on span "post_add" at bounding box center [510, 87] width 7 height 7
checkbox input "false"
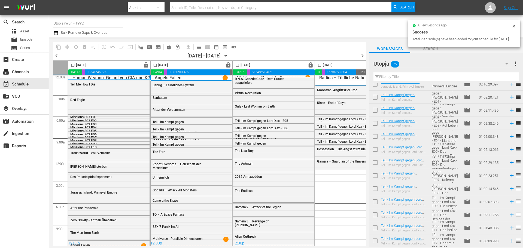
checkbox input "false"
click at [229, 53] on icon "button" at bounding box center [226, 56] width 6 height 6
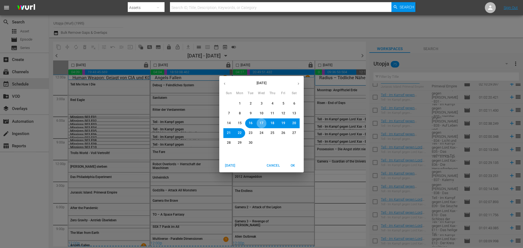
click at [265, 122] on button "17" at bounding box center [261, 123] width 10 height 10
click at [273, 124] on span "18" at bounding box center [272, 123] width 4 height 5
click at [294, 169] on button "OK" at bounding box center [292, 165] width 17 height 9
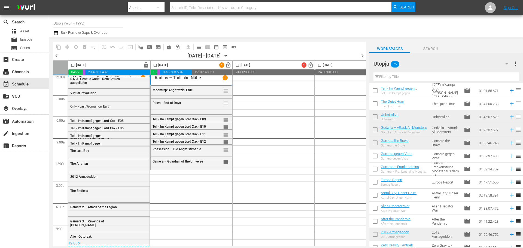
scroll to position [707, 0]
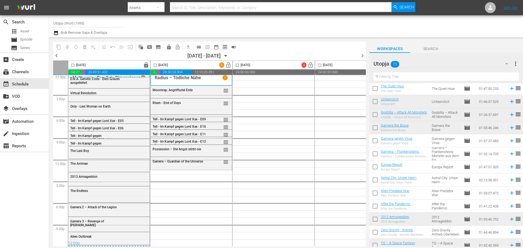
click at [374, 168] on input "checkbox" at bounding box center [374, 167] width 11 height 11
checkbox input "true"
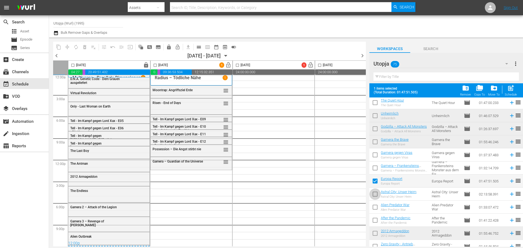
click at [375, 198] on input "checkbox" at bounding box center [374, 195] width 11 height 11
checkbox input "true"
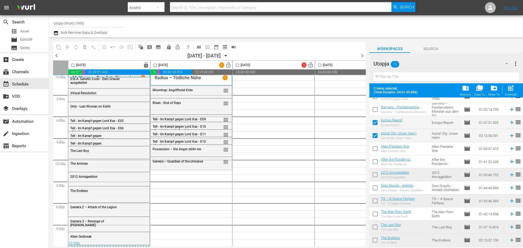
scroll to position [789, 0]
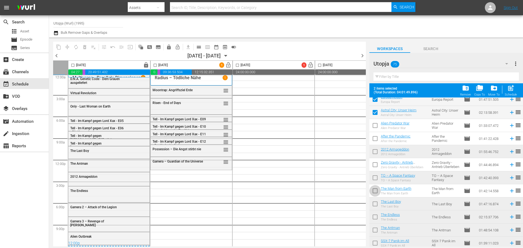
click at [372, 190] on input "checkbox" at bounding box center [374, 191] width 11 height 11
checkbox input "true"
drag, startPoint x: 156, startPoint y: 66, endPoint x: 276, endPoint y: 111, distance: 128.6
click at [156, 66] on input "checkbox" at bounding box center [155, 66] width 6 height 6
checkbox input "true"
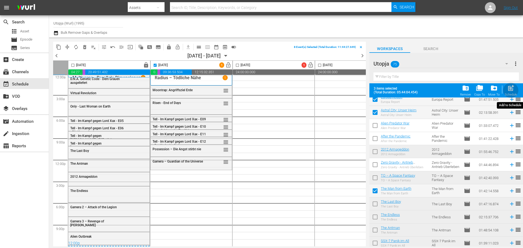
click at [509, 97] on button "post_add Schedule" at bounding box center [511, 90] width 16 height 15
checkbox input "false"
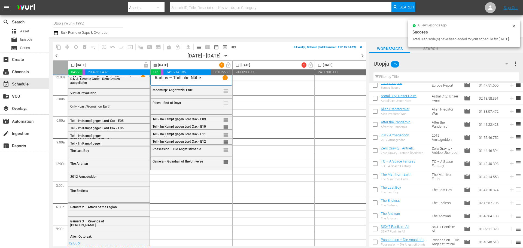
checkbox input "false"
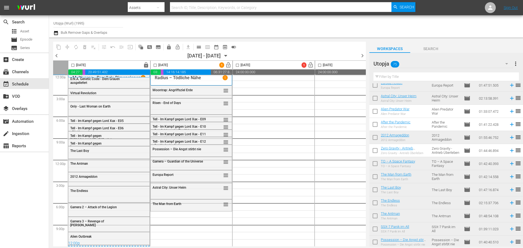
click at [374, 110] on input "checkbox" at bounding box center [374, 112] width 11 height 11
checkbox input "true"
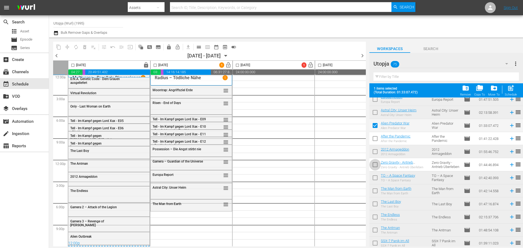
click at [375, 166] on input "checkbox" at bounding box center [374, 165] width 11 height 11
checkbox input "true"
click at [154, 67] on input "checkbox" at bounding box center [155, 66] width 6 height 6
checkbox input "true"
click at [512, 92] on span "post_add" at bounding box center [510, 87] width 7 height 7
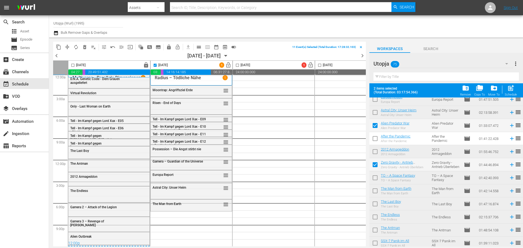
checkbox input "false"
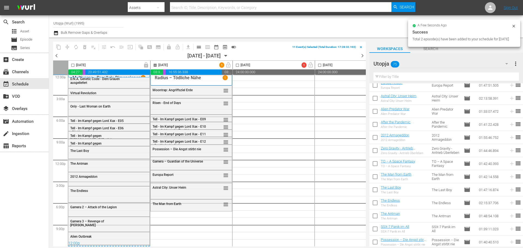
checkbox input "false"
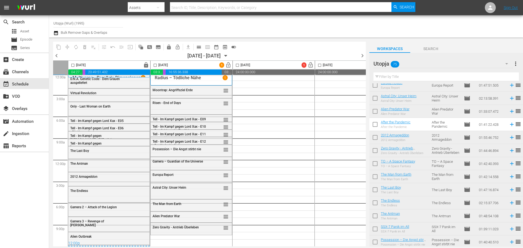
click at [455, 65] on div "Utopja 75" at bounding box center [442, 63] width 139 height 15
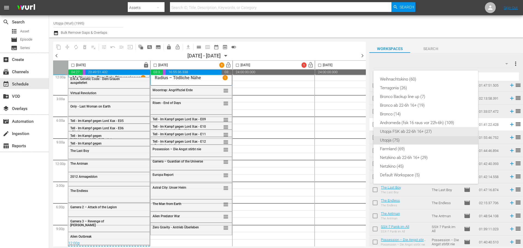
click at [411, 132] on div "Utopja FSK ab 22-6h 16+ (27)" at bounding box center [425, 131] width 91 height 9
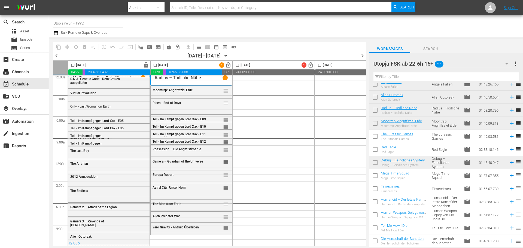
scroll to position [202, 0]
click at [375, 139] on input "checkbox" at bounding box center [374, 137] width 11 height 11
checkbox input "true"
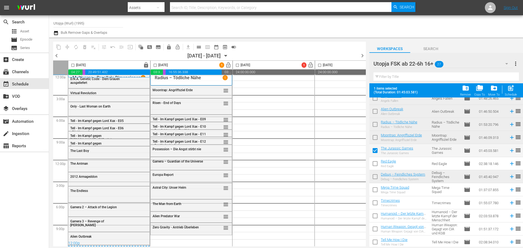
click at [375, 163] on input "checkbox" at bounding box center [374, 164] width 11 height 11
checkbox input "true"
click at [375, 191] on input "checkbox" at bounding box center [374, 190] width 11 height 11
checkbox input "true"
click at [378, 203] on input "checkbox" at bounding box center [374, 203] width 11 height 11
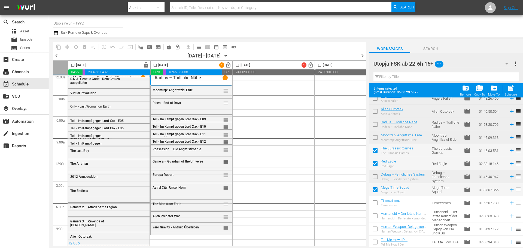
checkbox input "true"
click at [155, 64] on input "checkbox" at bounding box center [155, 66] width 6 height 6
checkbox input "true"
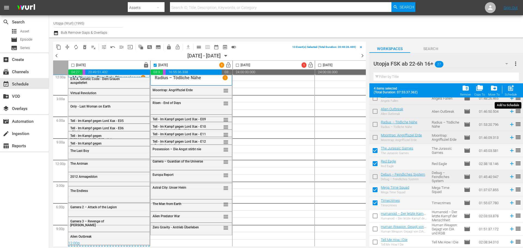
click at [514, 90] on span "post_add" at bounding box center [510, 87] width 7 height 7
checkbox input "false"
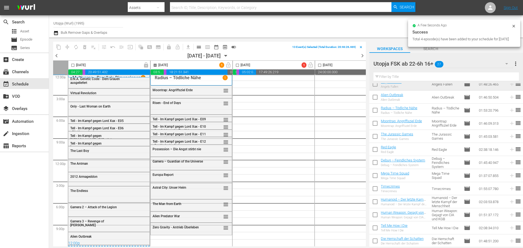
checkbox input "false"
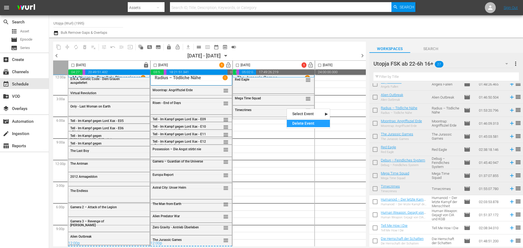
click at [302, 124] on div "Delete Event" at bounding box center [308, 123] width 43 height 7
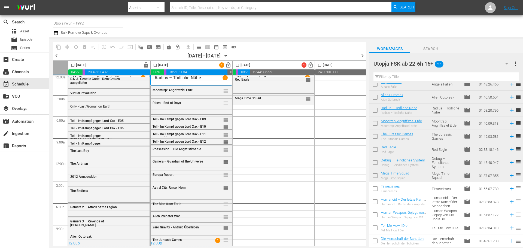
click at [375, 242] on input "checkbox" at bounding box center [374, 241] width 11 height 11
checkbox input "true"
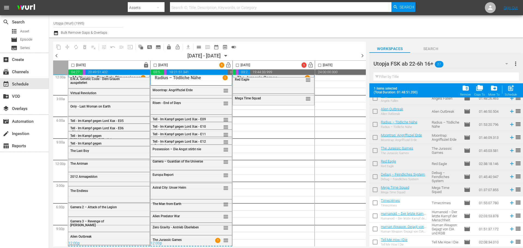
click at [239, 66] on input "checkbox" at bounding box center [237, 66] width 6 height 6
checkbox input "true"
click at [513, 90] on span "post_add" at bounding box center [510, 87] width 7 height 7
checkbox input "false"
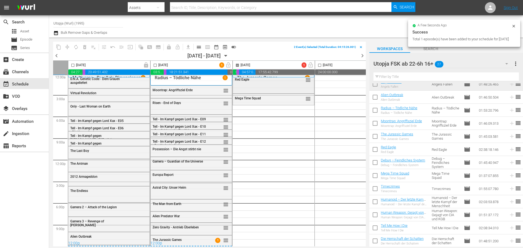
checkbox input "false"
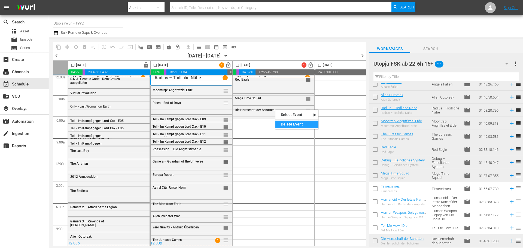
click at [287, 123] on div "Delete Event" at bounding box center [296, 124] width 43 height 7
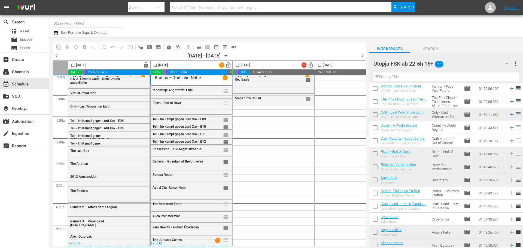
scroll to position [39, 0]
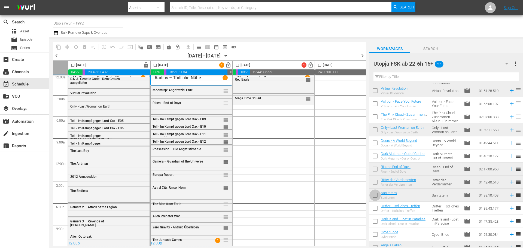
click at [374, 194] on input "checkbox" at bounding box center [374, 196] width 11 height 11
checkbox input "true"
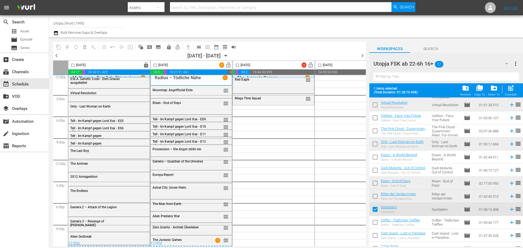
click at [237, 65] on input "checkbox" at bounding box center [237, 66] width 6 height 6
checkbox input "true"
click at [513, 93] on div "post_add Schedule" at bounding box center [511, 90] width 12 height 12
checkbox input "false"
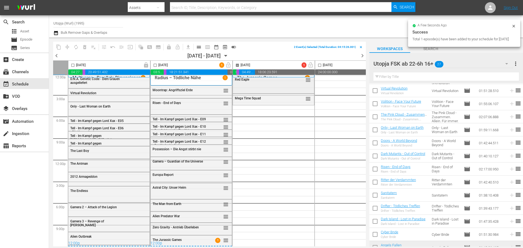
checkbox input "false"
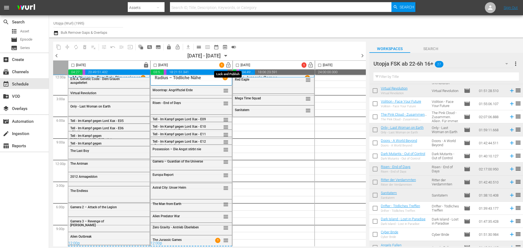
click at [228, 66] on span "lock_open" at bounding box center [228, 65] width 6 height 6
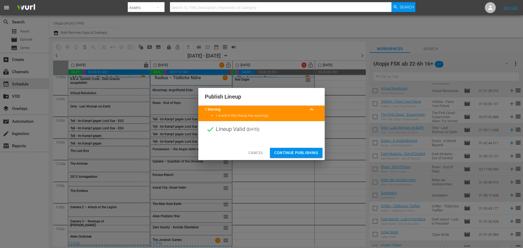
click at [292, 150] on span "Continue Publishing" at bounding box center [296, 152] width 44 height 7
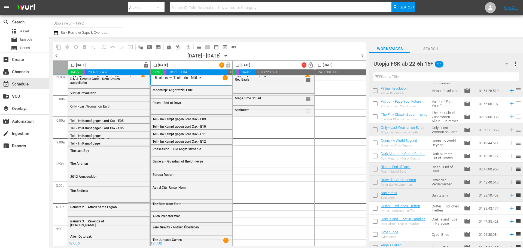
scroll to position [5, 82]
click at [306, 27] on div "Channel Title Utopja (Wurl) (1995) Bulk Remove Gaps & Overlaps" at bounding box center [180, 27] width 254 height 20
click at [463, 25] on div at bounding box center [412, 27] width 211 height 20
